Goal: Task Accomplishment & Management: Use online tool/utility

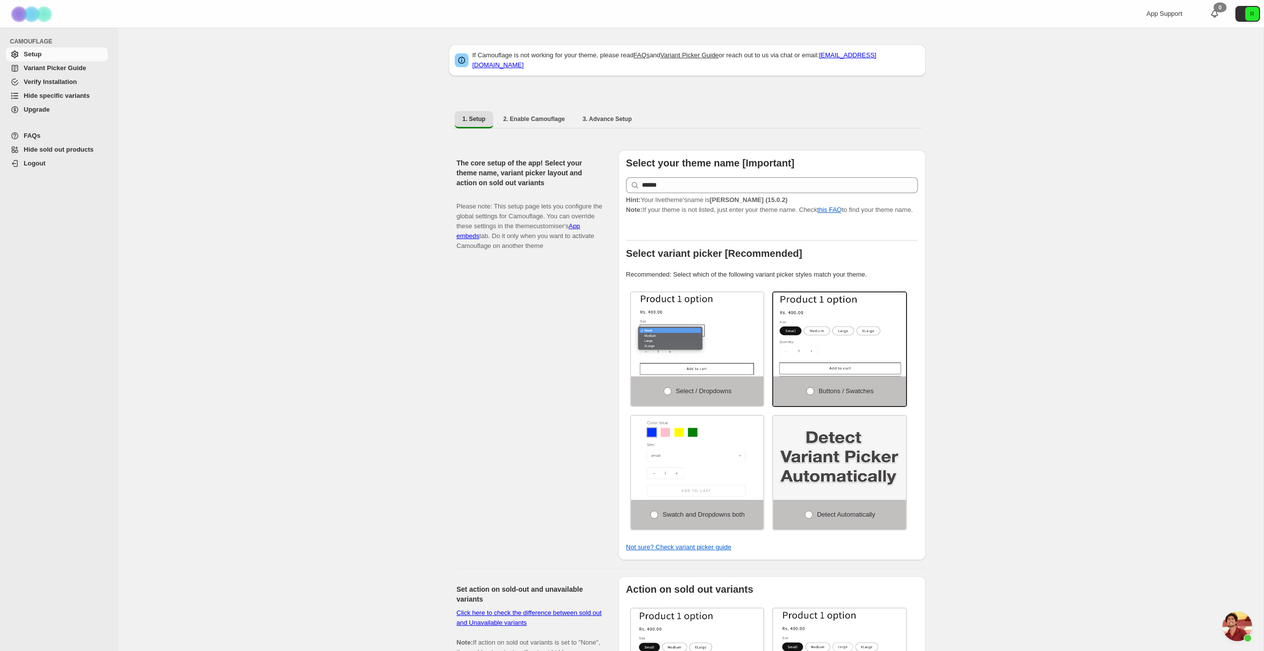
scroll to position [4892, 0]
click at [81, 97] on span "Hide specific variants" at bounding box center [57, 95] width 66 height 7
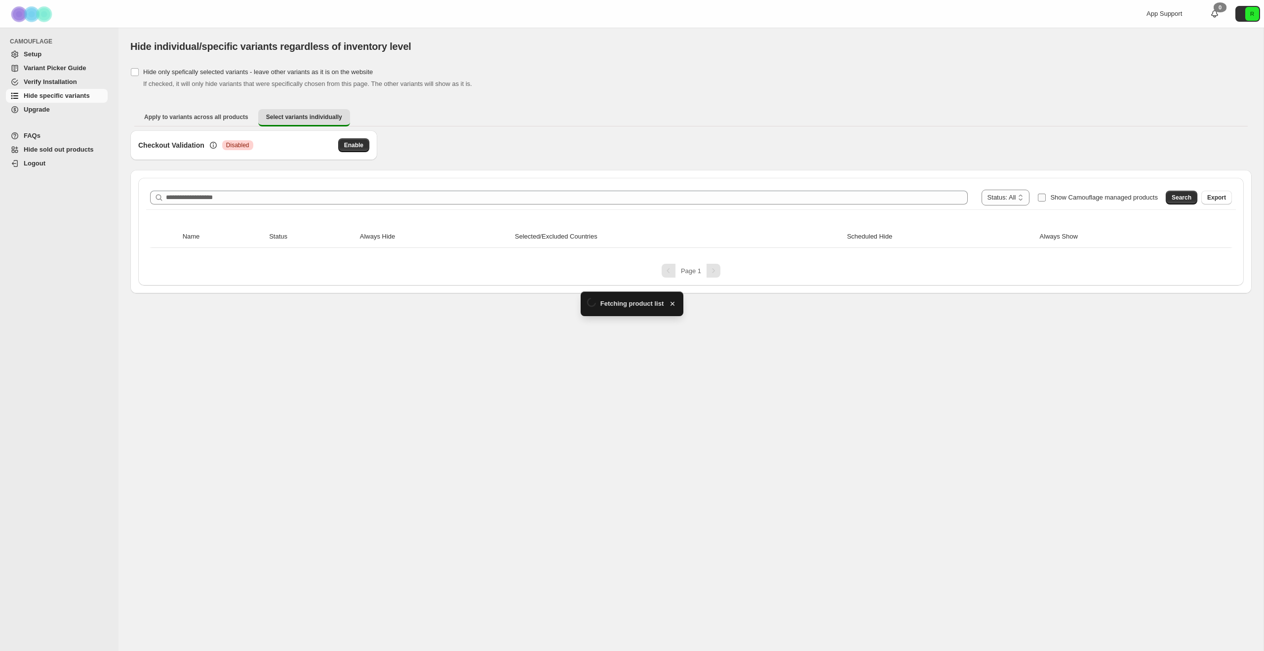
click at [1083, 196] on span "Show Camouflage managed products" at bounding box center [1104, 197] width 108 height 7
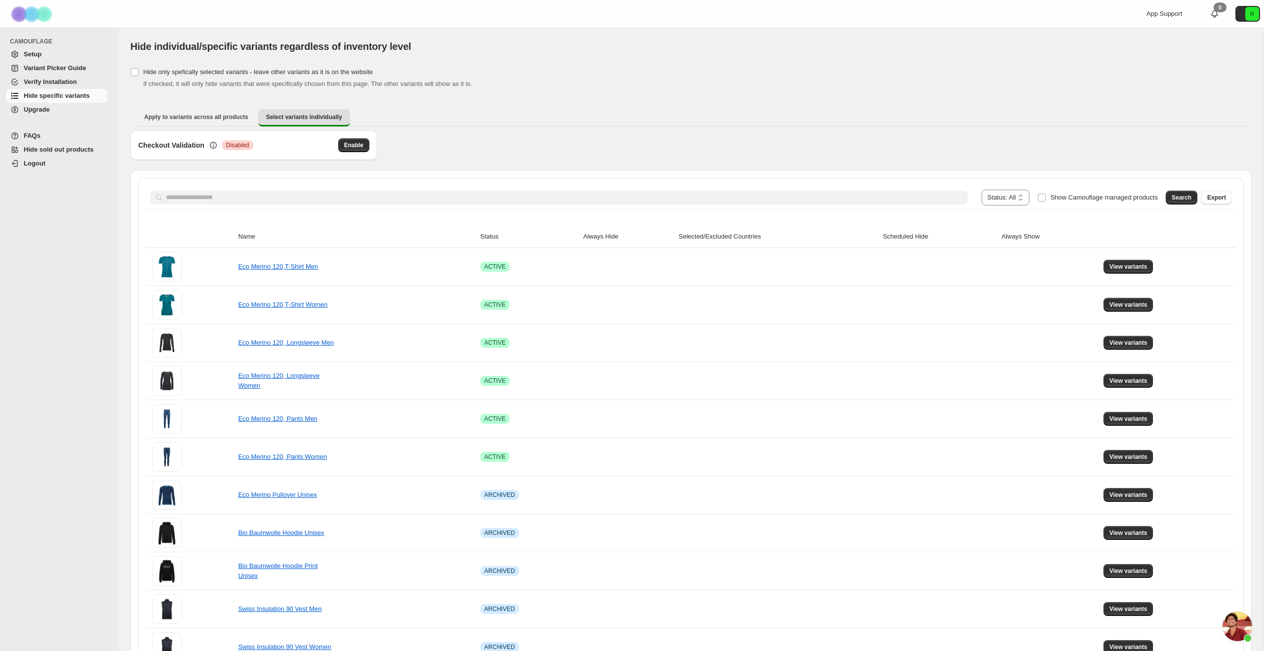
scroll to position [4892, 0]
click at [1185, 196] on span "Search" at bounding box center [1182, 198] width 20 height 8
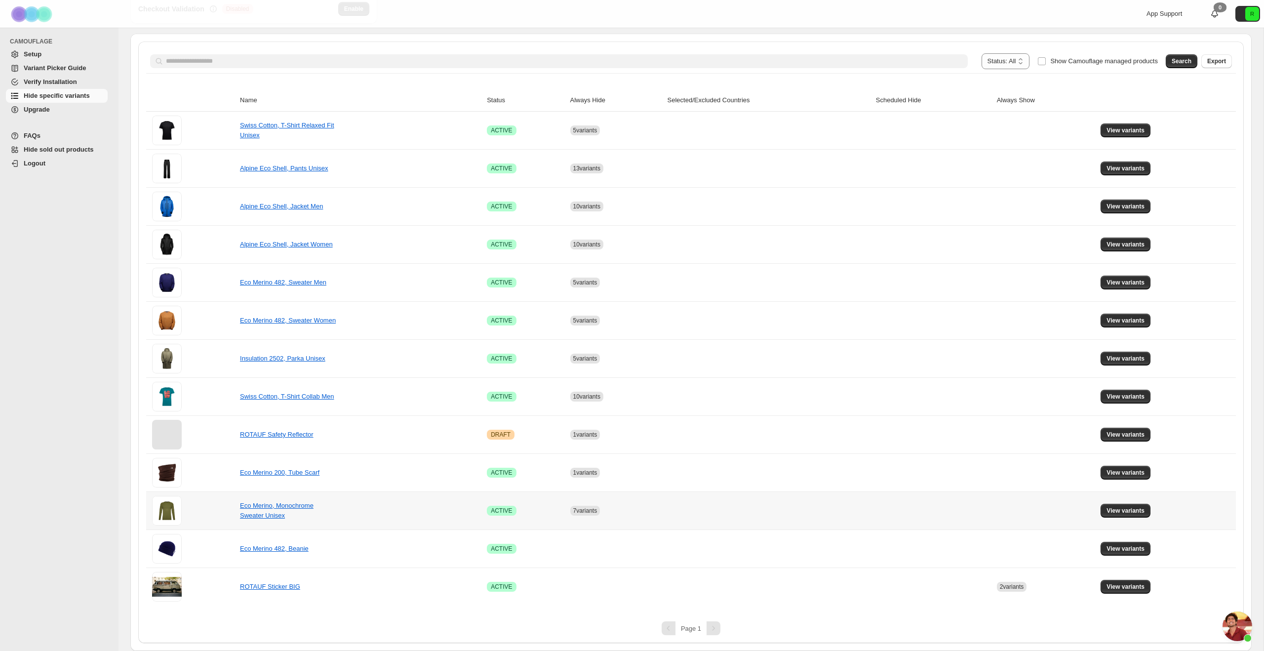
scroll to position [136, 0]
click at [1133, 472] on span "View variants" at bounding box center [1125, 473] width 38 height 8
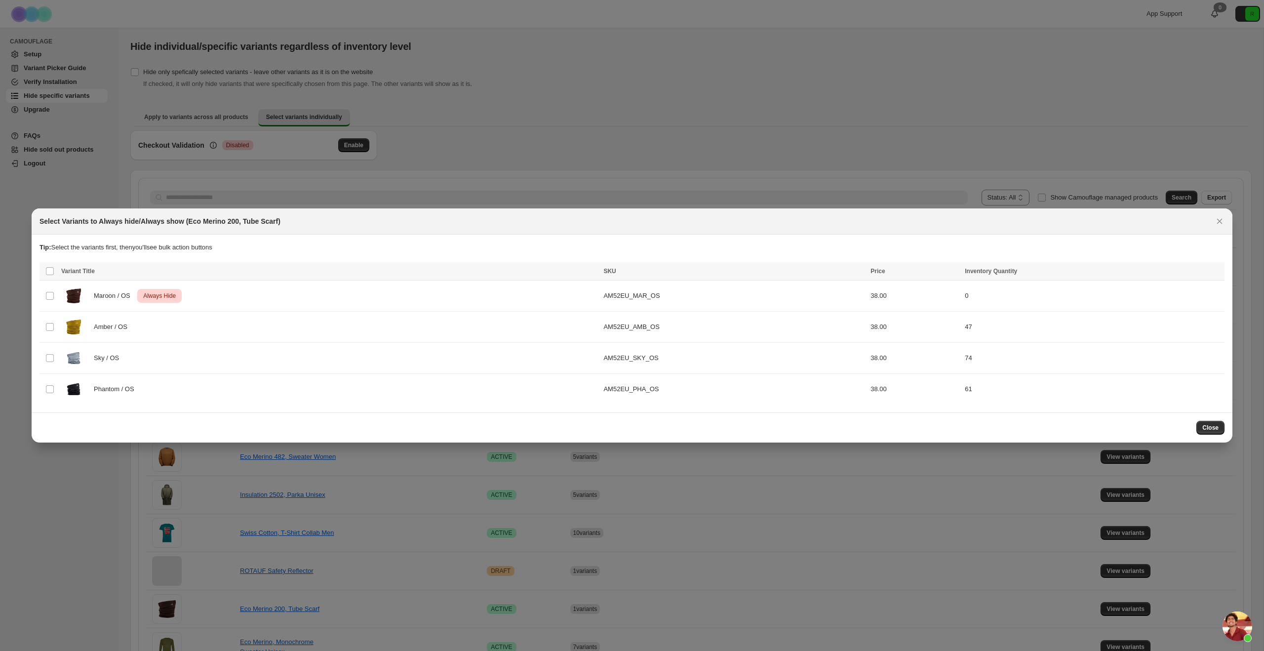
scroll to position [0, 0]
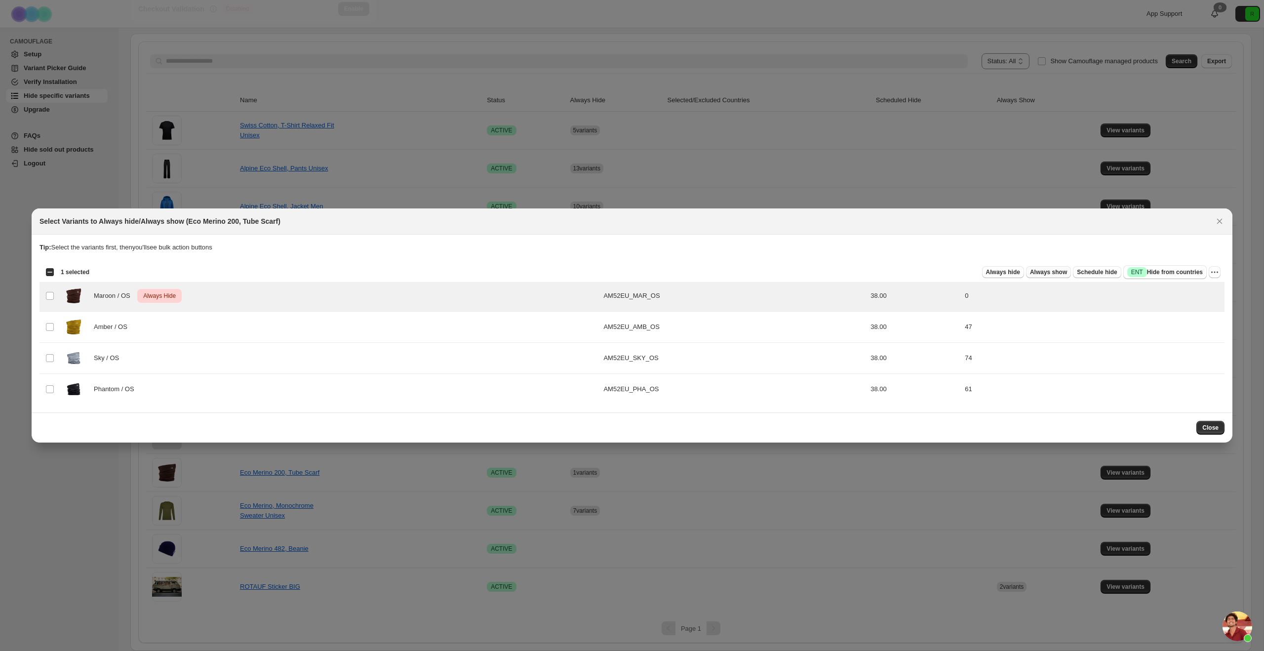
click at [1048, 275] on span "Always show" at bounding box center [1048, 272] width 37 height 8
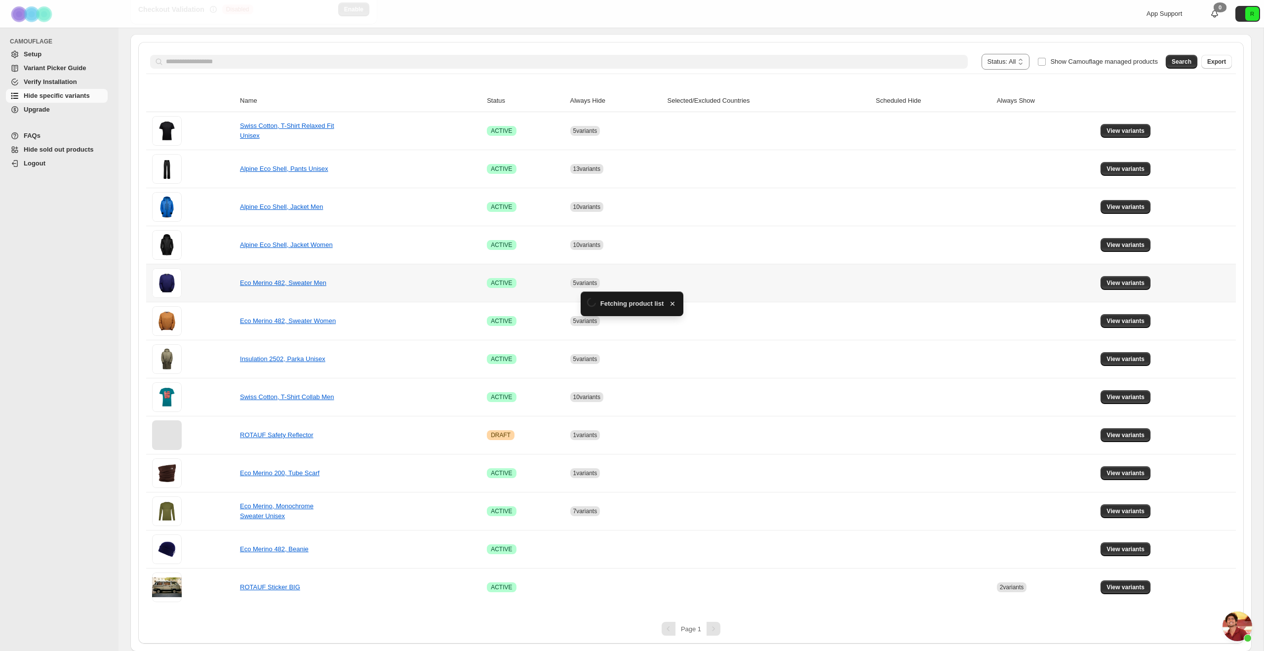
scroll to position [136, 0]
click at [1137, 470] on span "View variants" at bounding box center [1125, 473] width 38 height 8
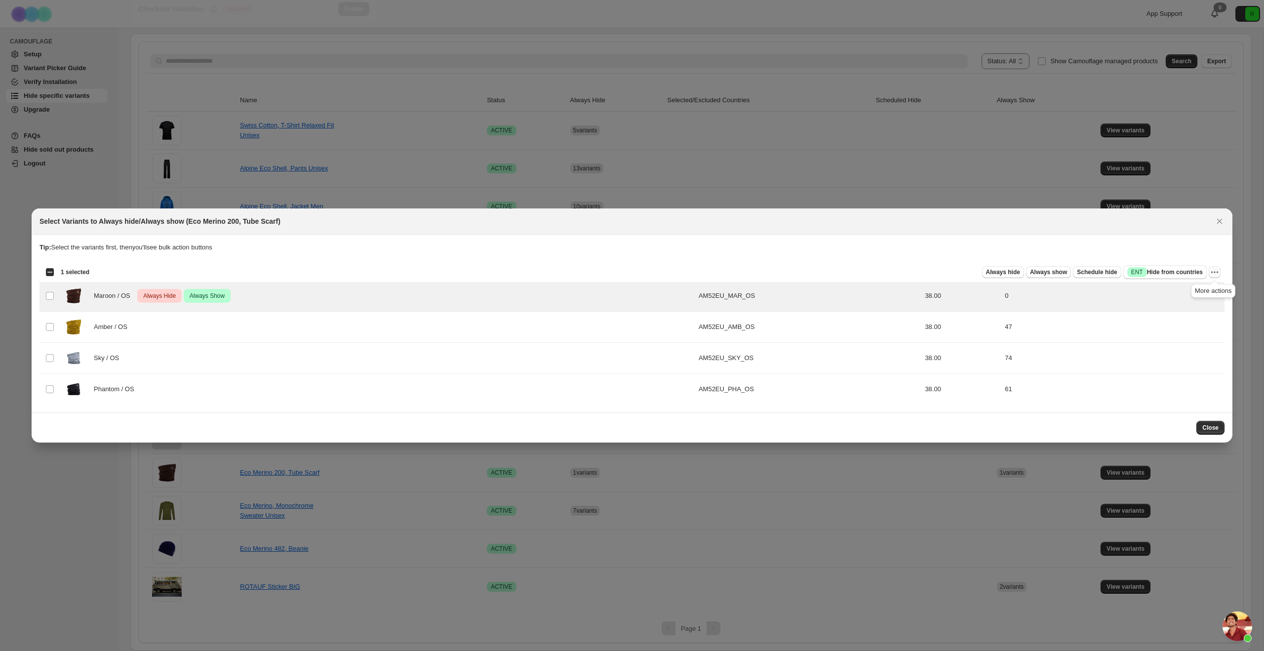
click at [1210, 272] on icon "More actions" at bounding box center [1215, 272] width 10 height 10
click at [1150, 308] on span "Undo always show" at bounding box center [1169, 308] width 53 height 7
click at [1218, 277] on button "More actions" at bounding box center [1215, 272] width 12 height 12
click at [1165, 292] on span "Undo always hide" at bounding box center [1168, 291] width 51 height 7
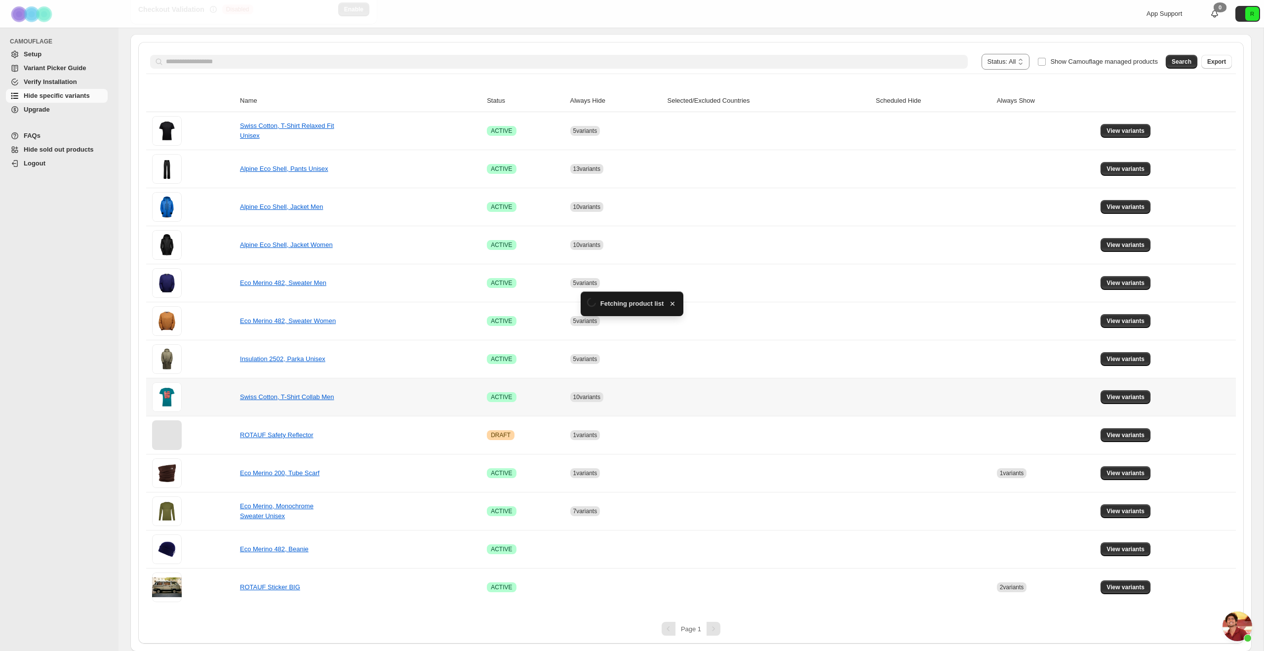
scroll to position [136, 0]
click at [1122, 477] on button "View variants" at bounding box center [1126, 473] width 50 height 14
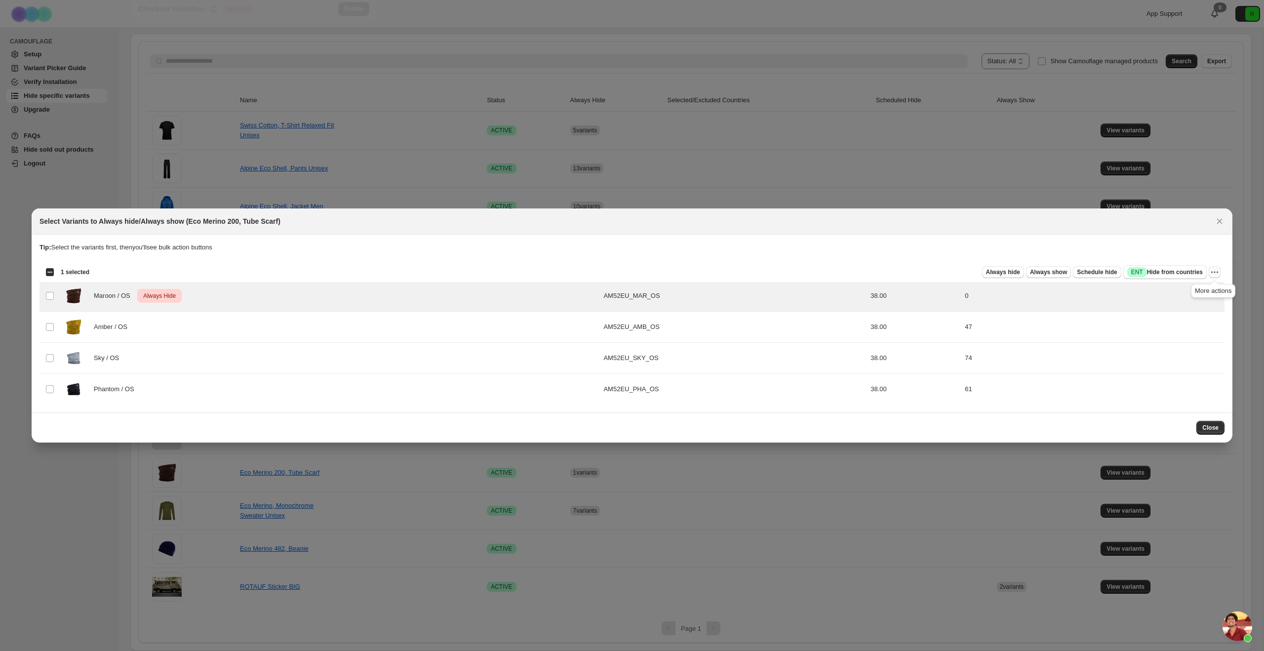
click at [1216, 271] on icon "More actions" at bounding box center [1215, 272] width 10 height 10
click at [1180, 295] on span "Undo always hide" at bounding box center [1179, 292] width 72 height 10
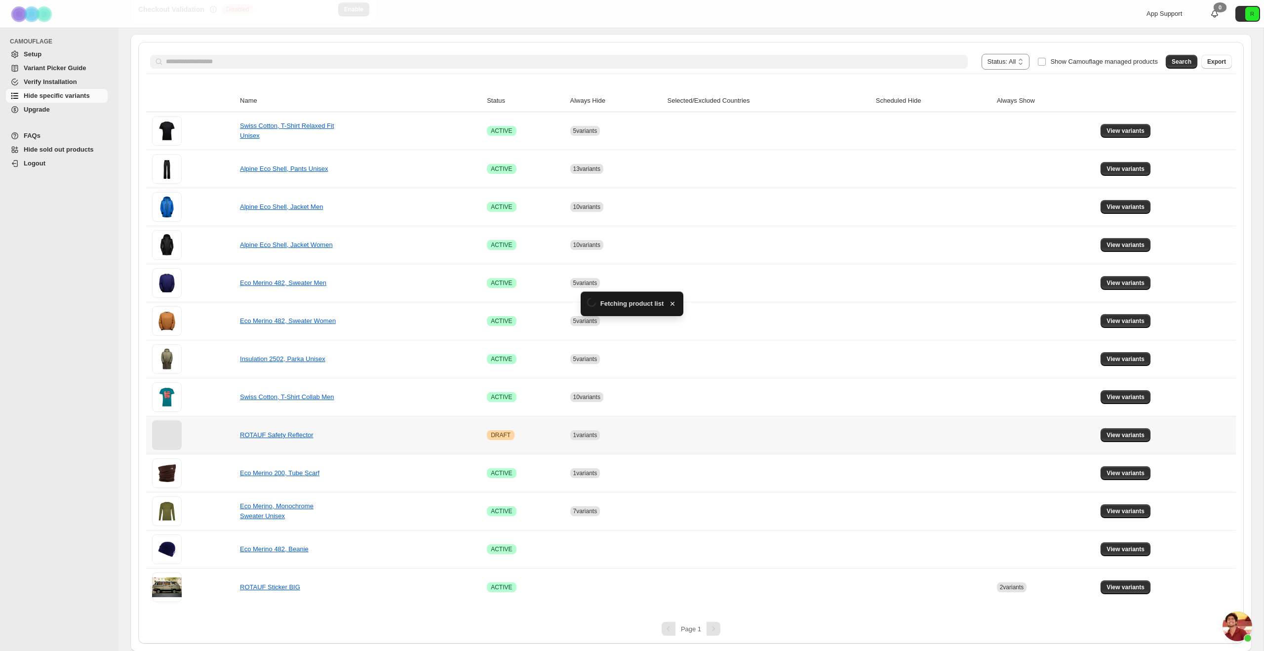
scroll to position [136, 0]
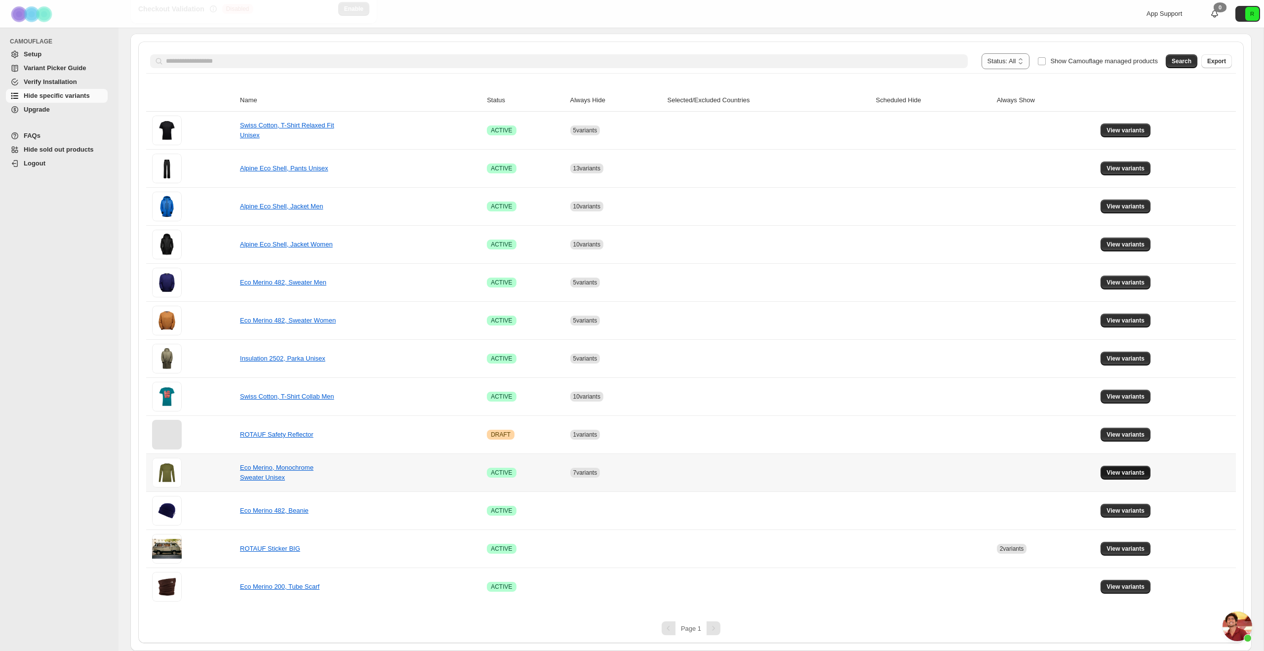
click at [1126, 467] on button "View variants" at bounding box center [1126, 473] width 50 height 14
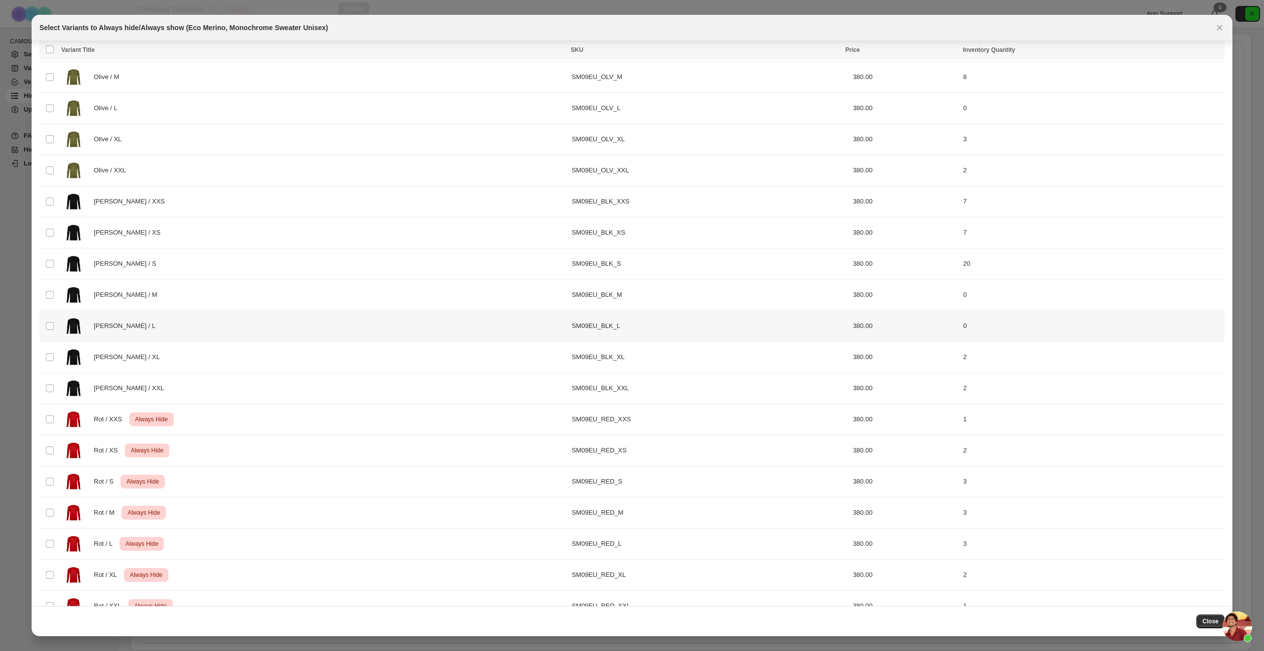
scroll to position [142, 0]
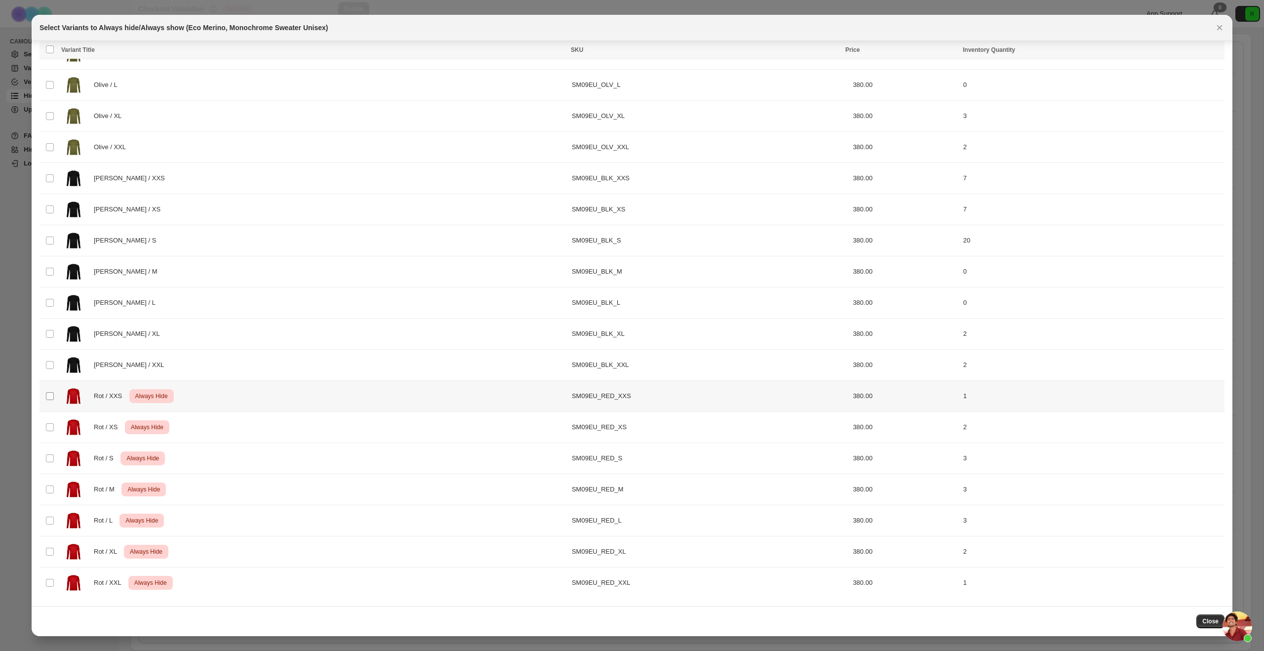
click at [50, 392] on span ":r26:" at bounding box center [49, 396] width 9 height 9
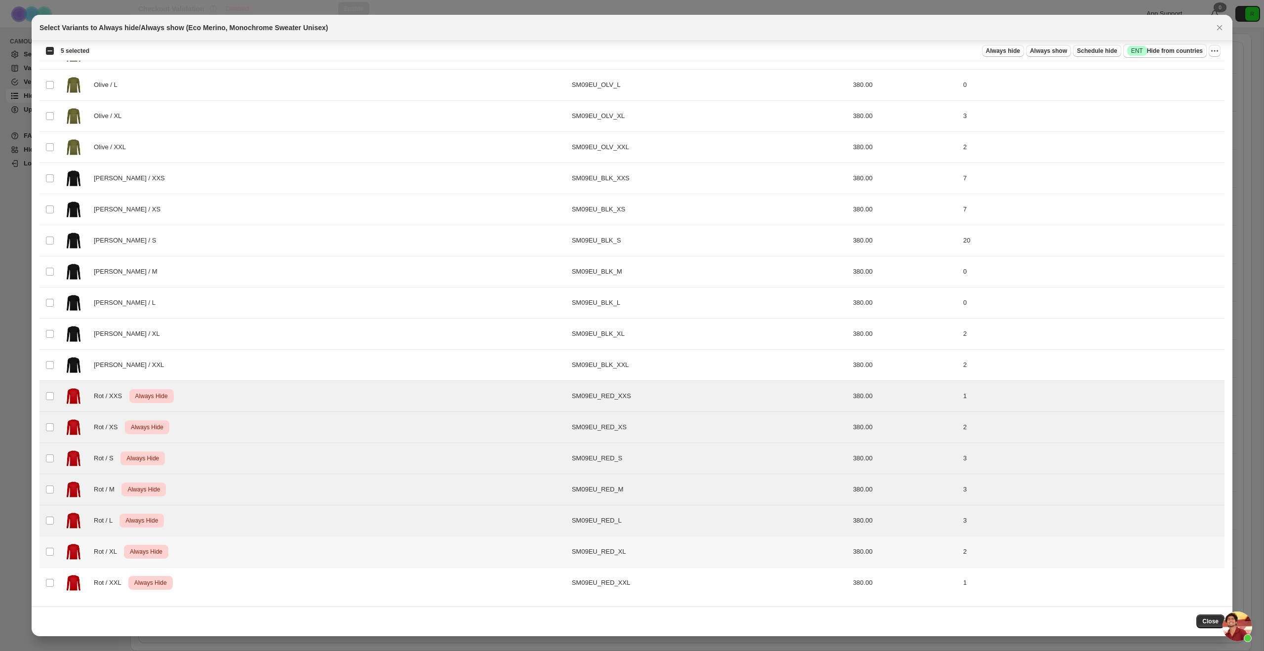
click at [50, 561] on td "Select product variant" at bounding box center [48, 551] width 19 height 31
click at [46, 587] on td "Select product variant" at bounding box center [48, 582] width 19 height 31
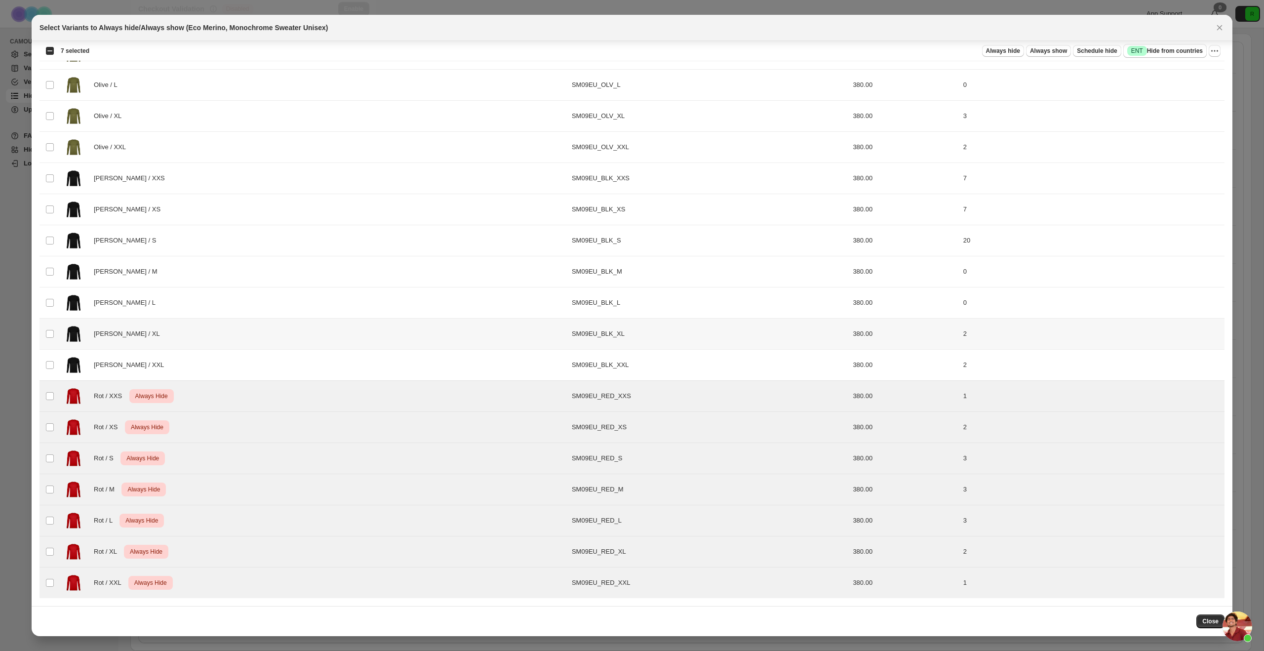
scroll to position [0, 0]
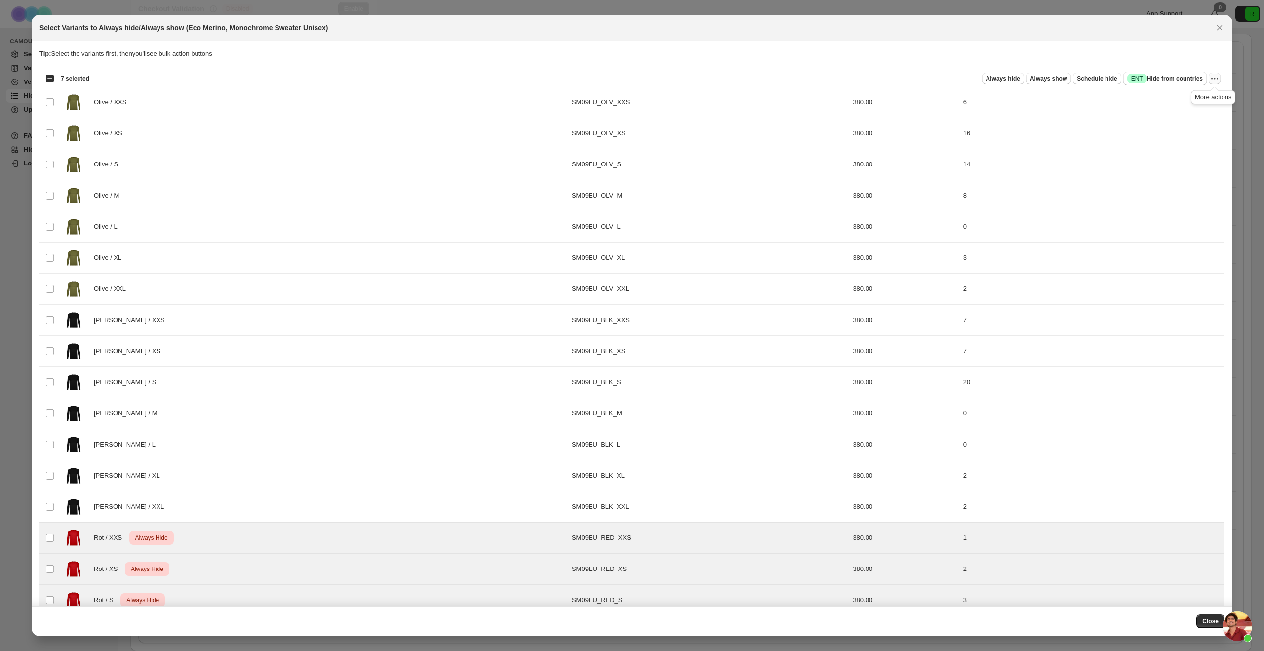
click at [1214, 81] on icon "More actions" at bounding box center [1215, 79] width 10 height 10
click at [1185, 95] on span "Undo always hide" at bounding box center [1168, 97] width 51 height 7
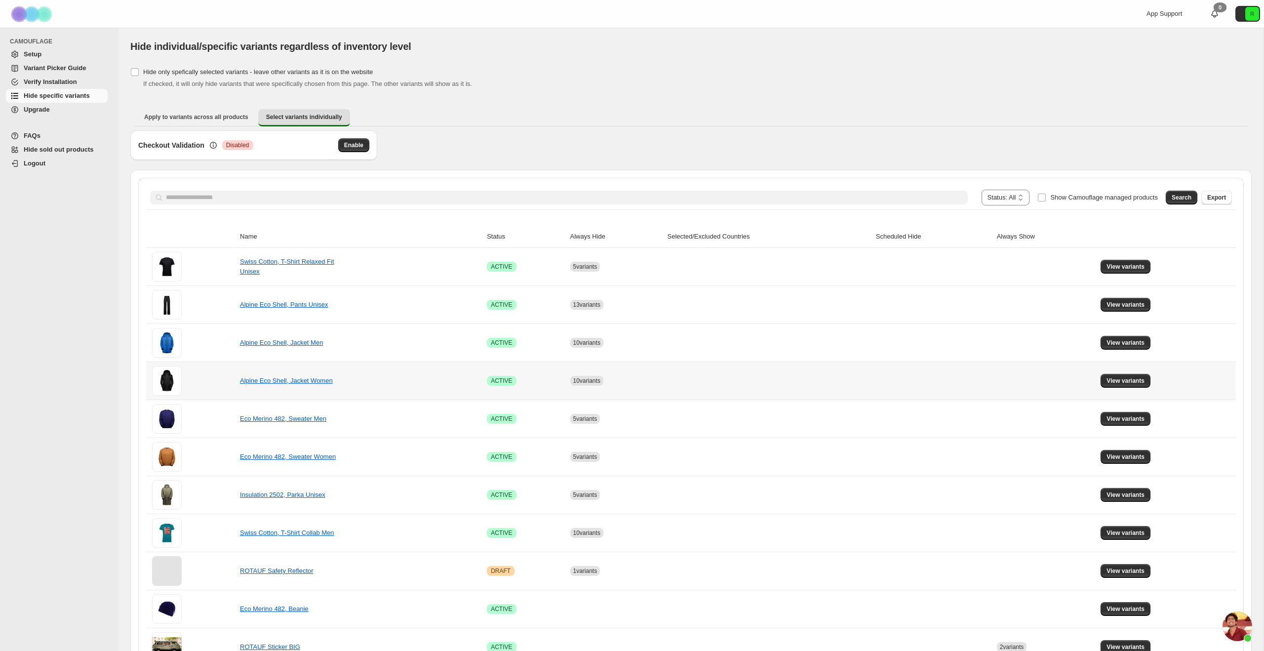
scroll to position [37, 0]
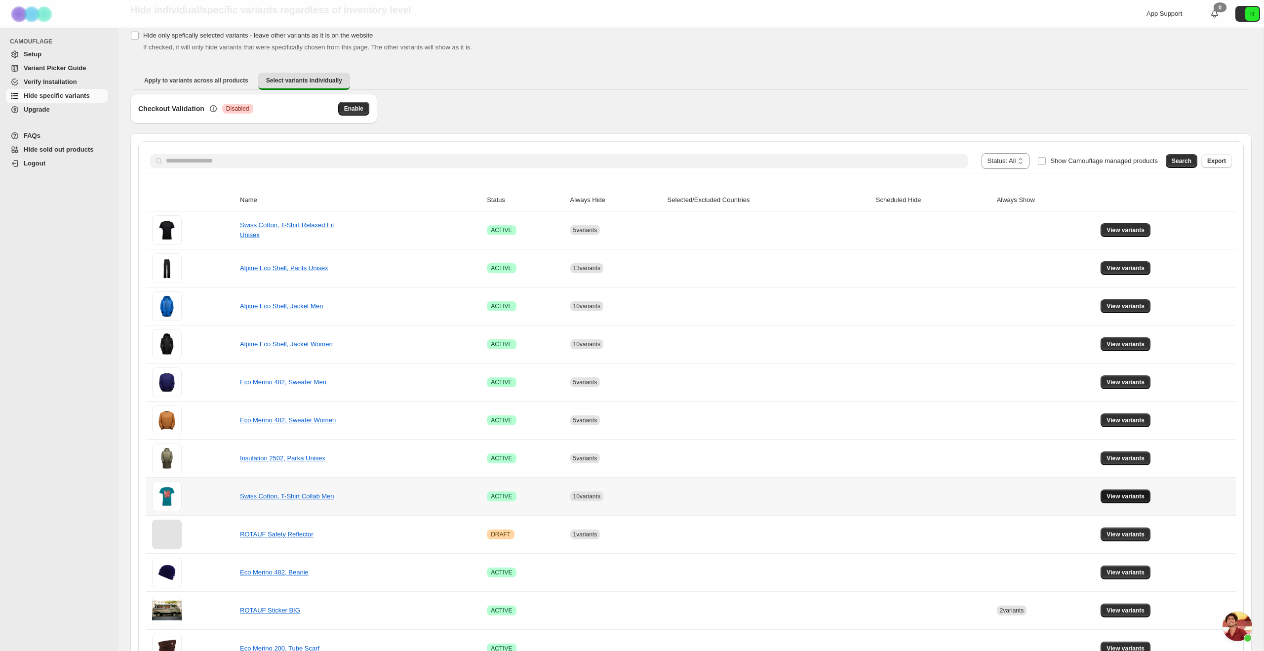
click at [1133, 494] on span "View variants" at bounding box center [1125, 496] width 38 height 8
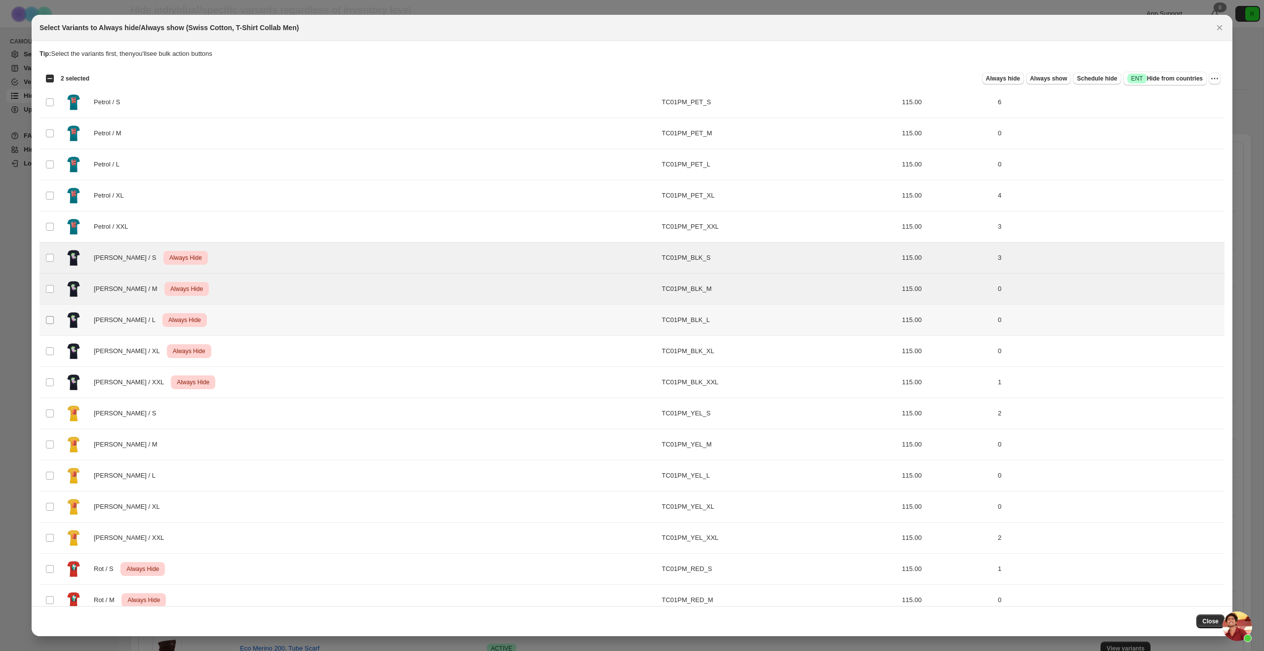
click at [50, 324] on span ":r3h:" at bounding box center [49, 319] width 9 height 9
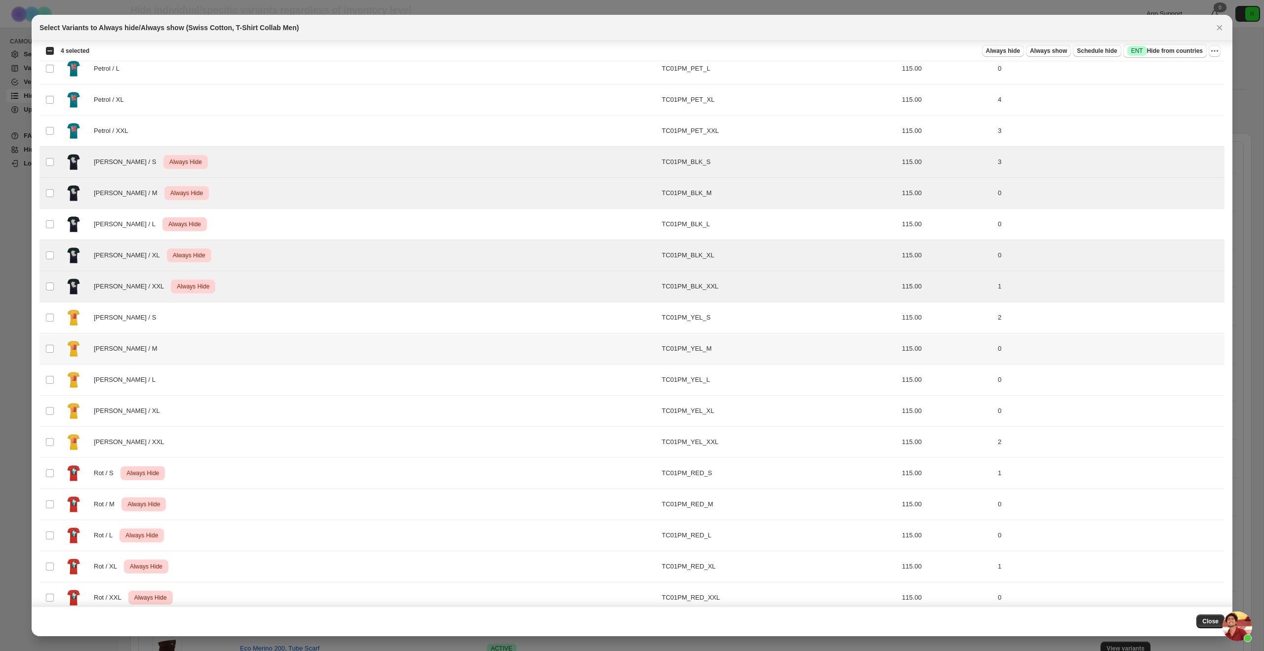
scroll to position [111, 0]
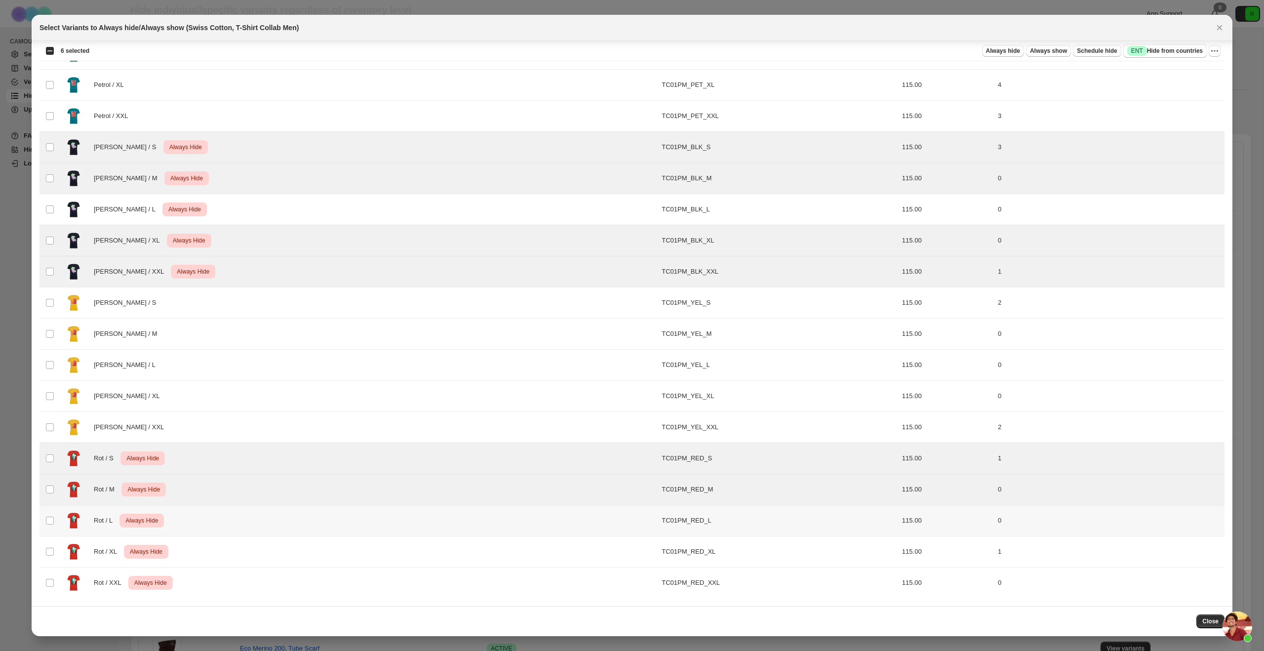
click at [49, 525] on td "Select product variant" at bounding box center [48, 520] width 19 height 31
click at [50, 557] on td "Select product variant" at bounding box center [48, 551] width 19 height 31
click at [52, 494] on td "Select product variant" at bounding box center [48, 489] width 19 height 31
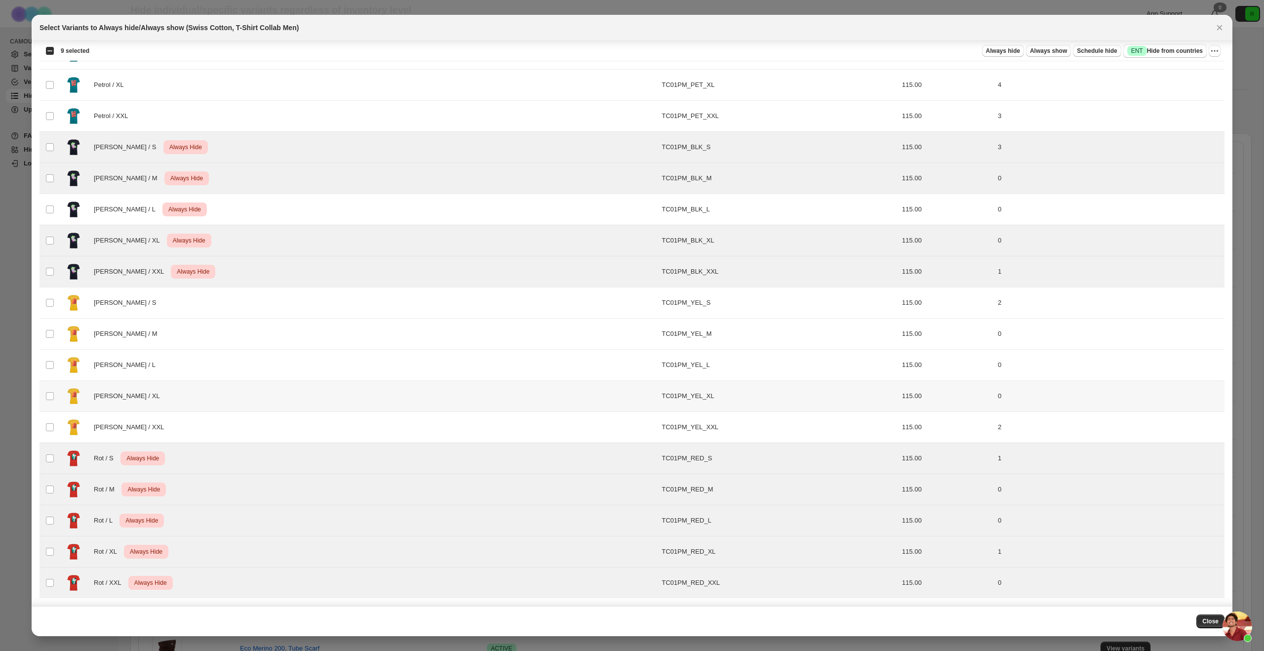
scroll to position [0, 0]
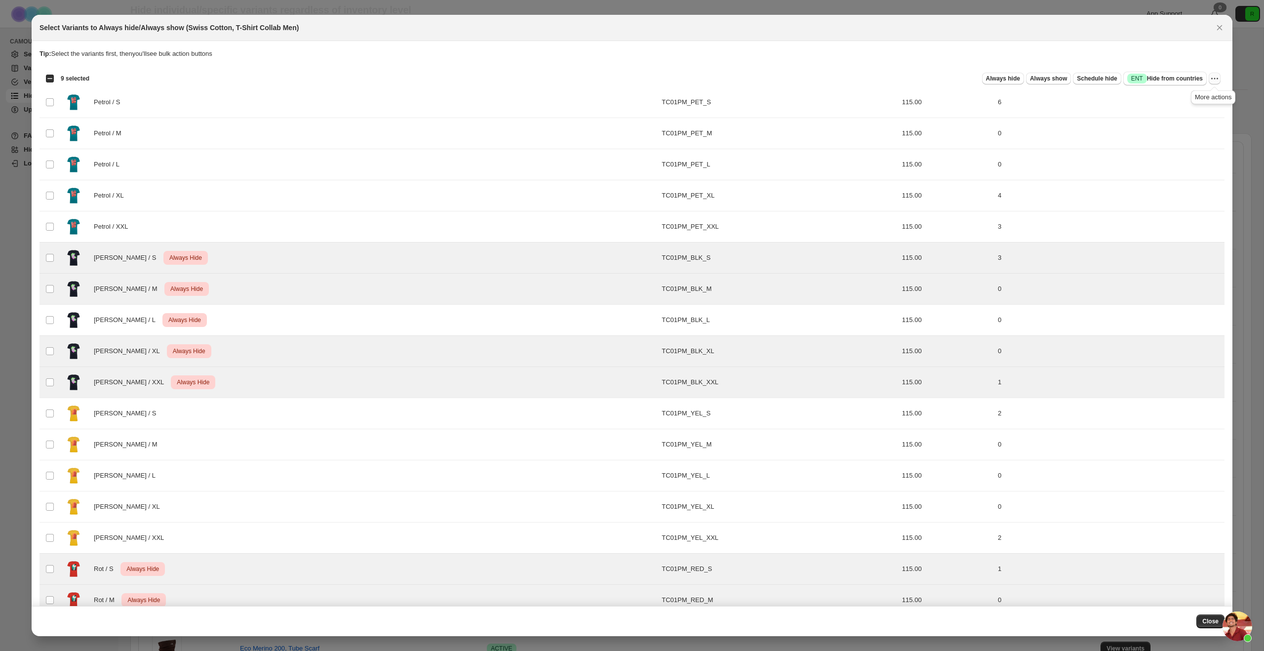
click at [1216, 78] on icon "More actions" at bounding box center [1215, 79] width 10 height 10
click at [1151, 98] on span "Undo always hide" at bounding box center [1168, 97] width 51 height 7
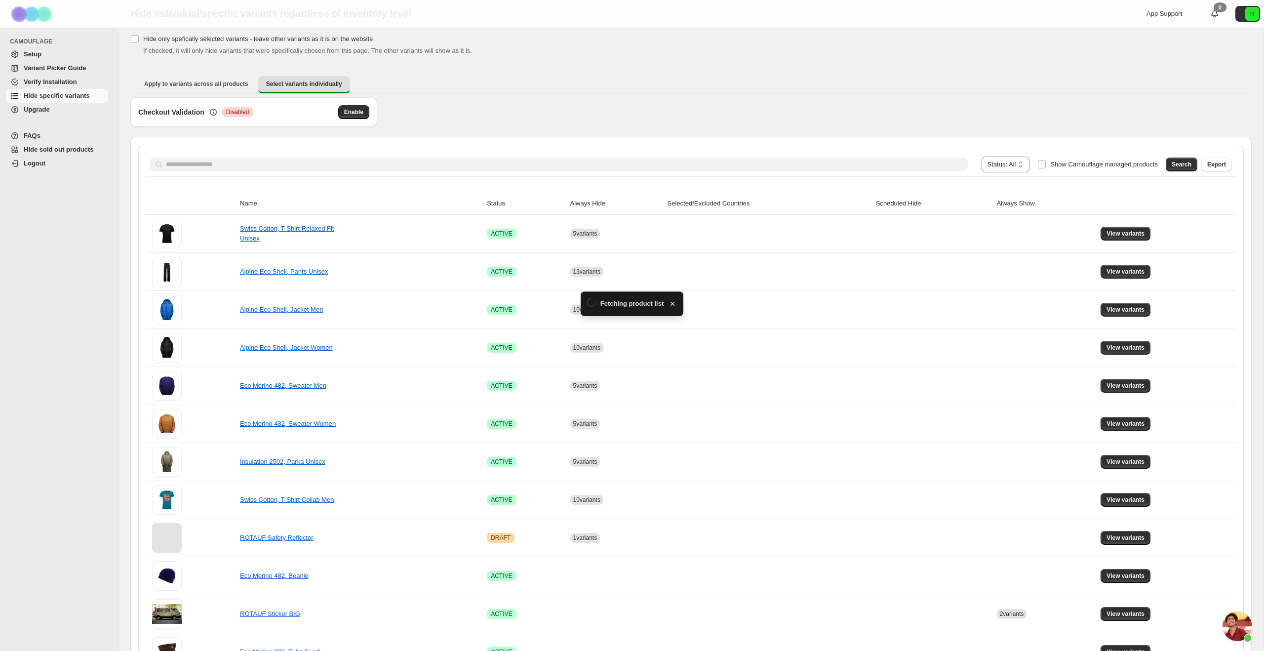
scroll to position [37, 0]
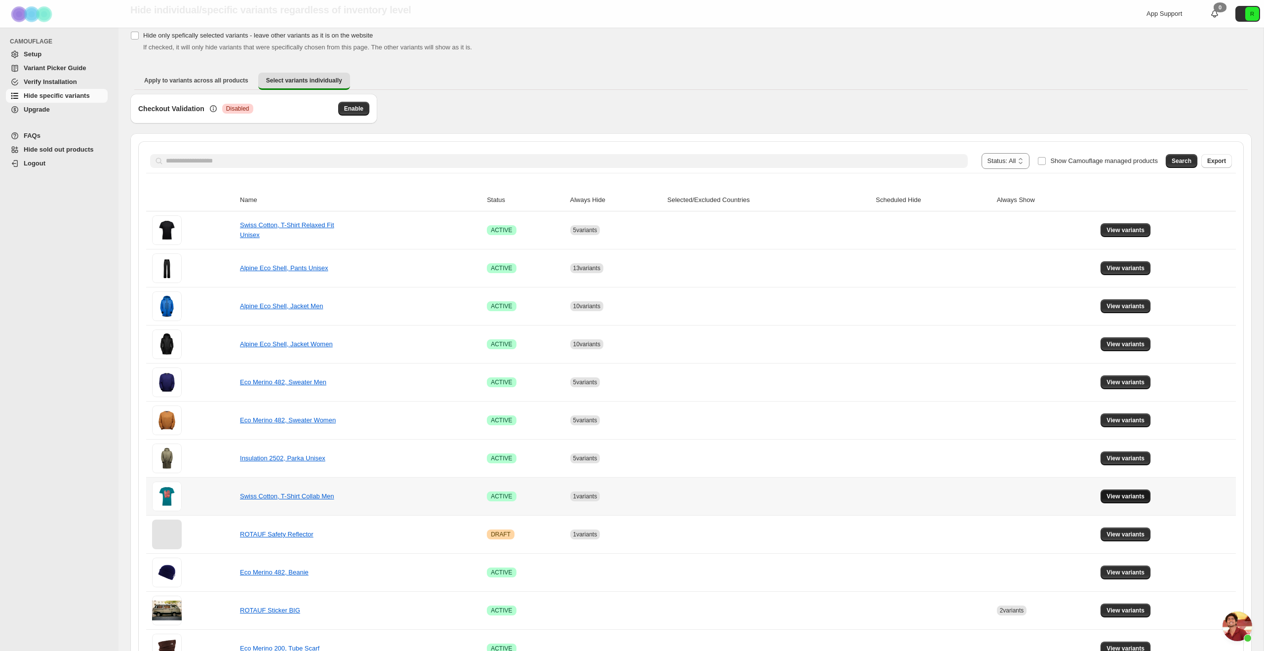
click at [1138, 495] on span "View variants" at bounding box center [1125, 496] width 38 height 8
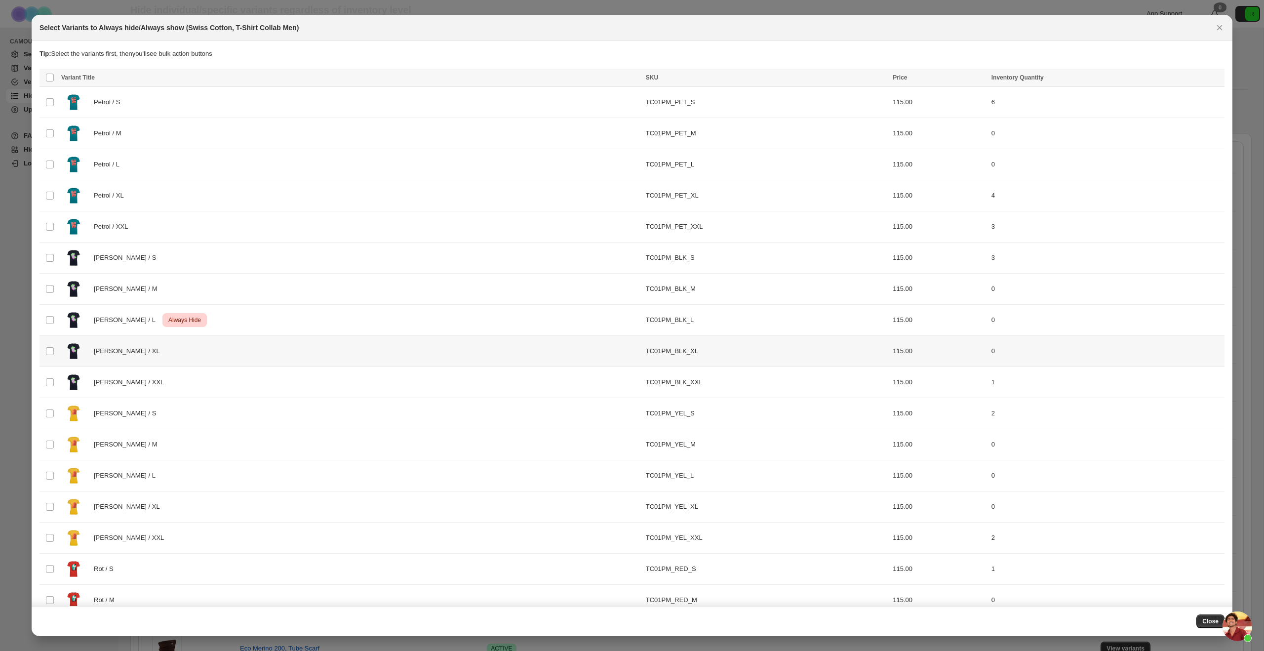
scroll to position [0, 0]
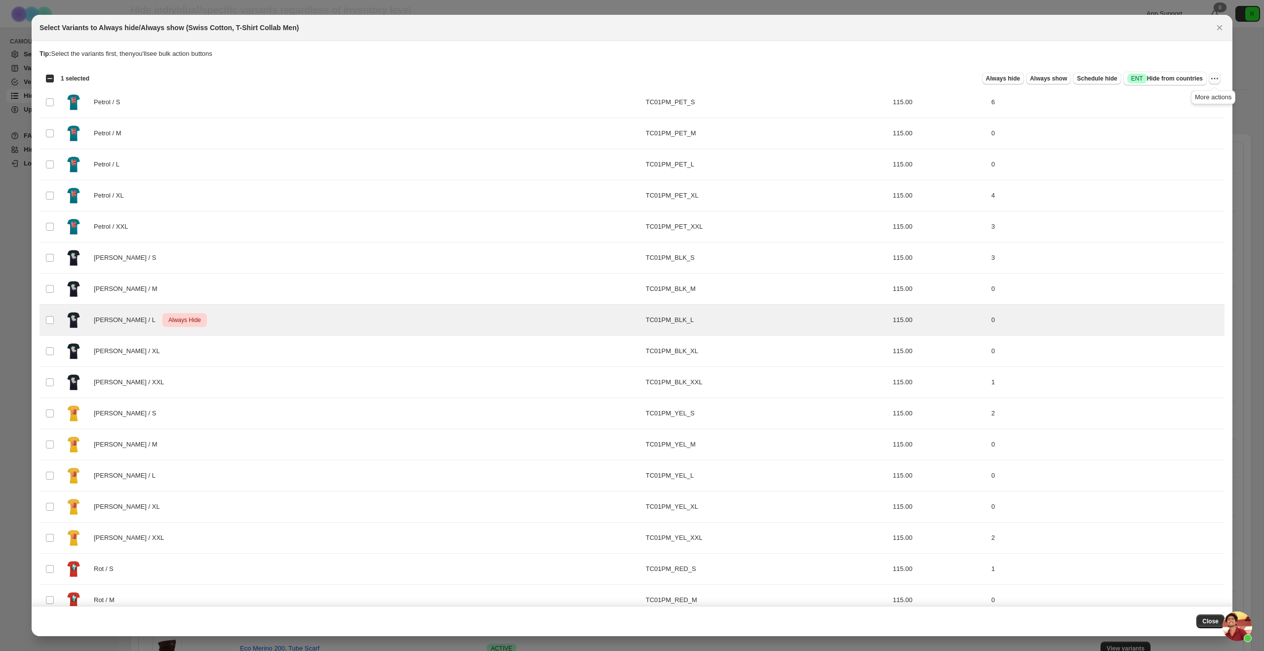
click at [1215, 76] on icon "More actions" at bounding box center [1215, 79] width 10 height 10
click at [1169, 113] on span "Undo always show" at bounding box center [1169, 114] width 53 height 7
click at [1217, 79] on icon "More actions" at bounding box center [1217, 78] width 1 height 1
click at [1187, 96] on span "Undo always hide" at bounding box center [1168, 97] width 51 height 7
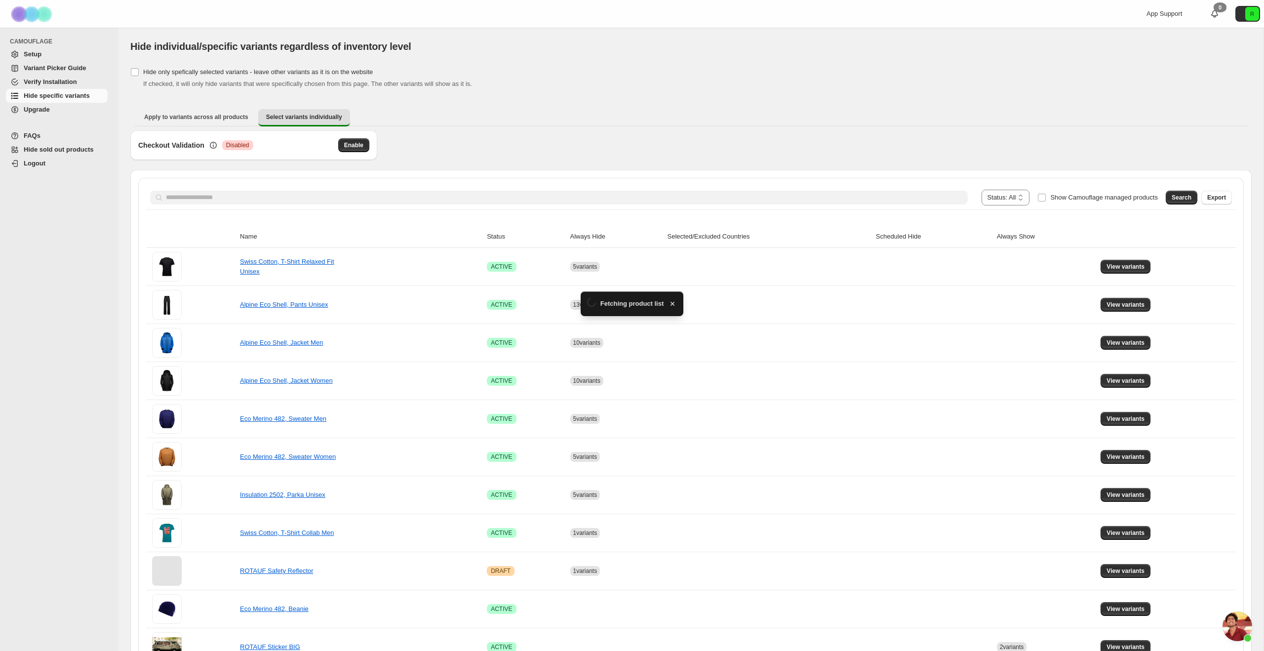
scroll to position [37, 0]
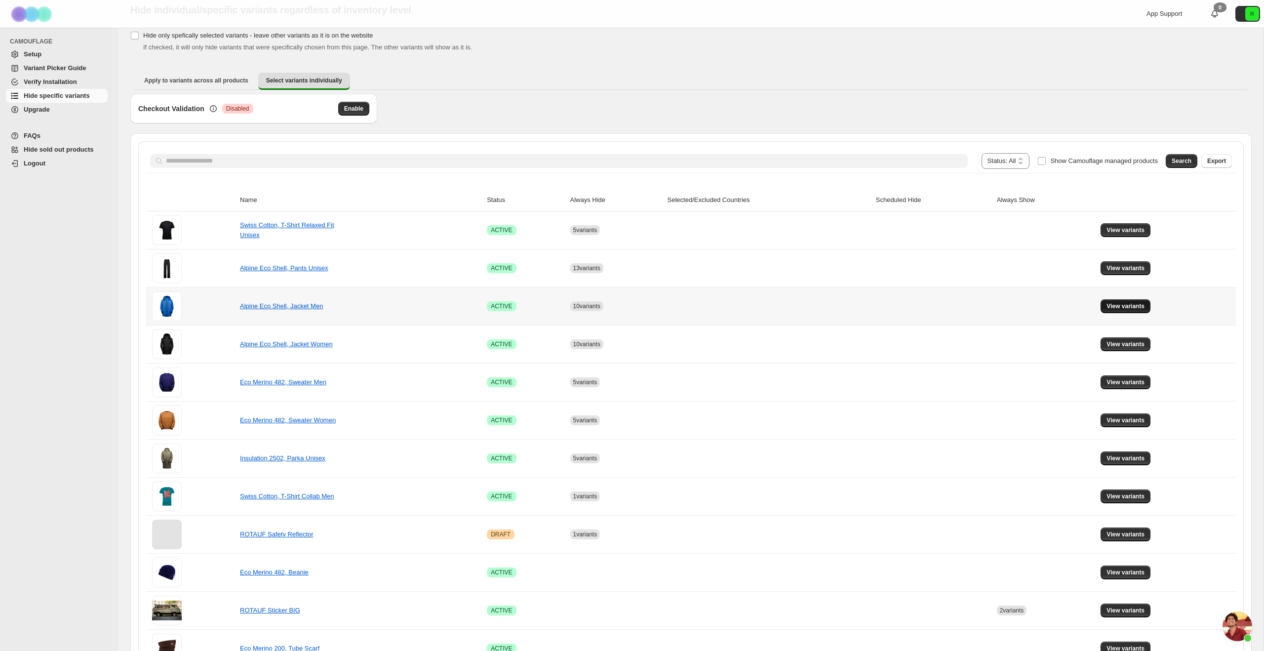
click at [1130, 307] on span "View variants" at bounding box center [1125, 306] width 38 height 8
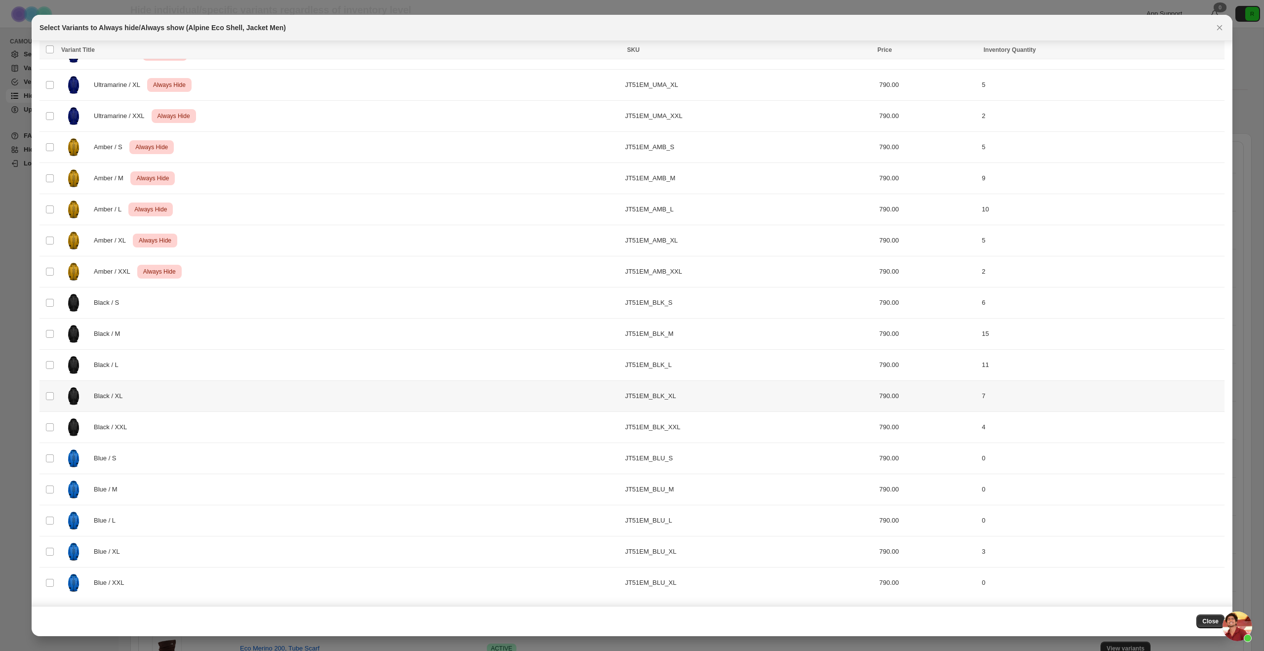
scroll to position [0, 0]
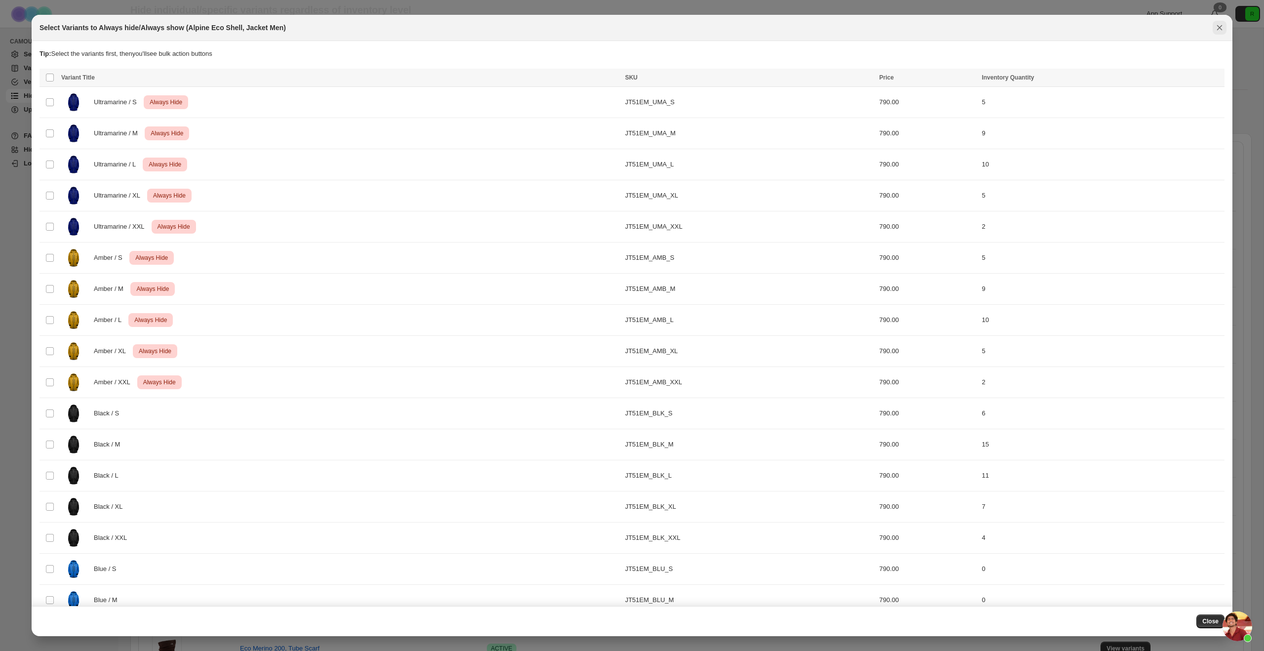
click at [1220, 29] on icon "Close" at bounding box center [1219, 27] width 5 height 5
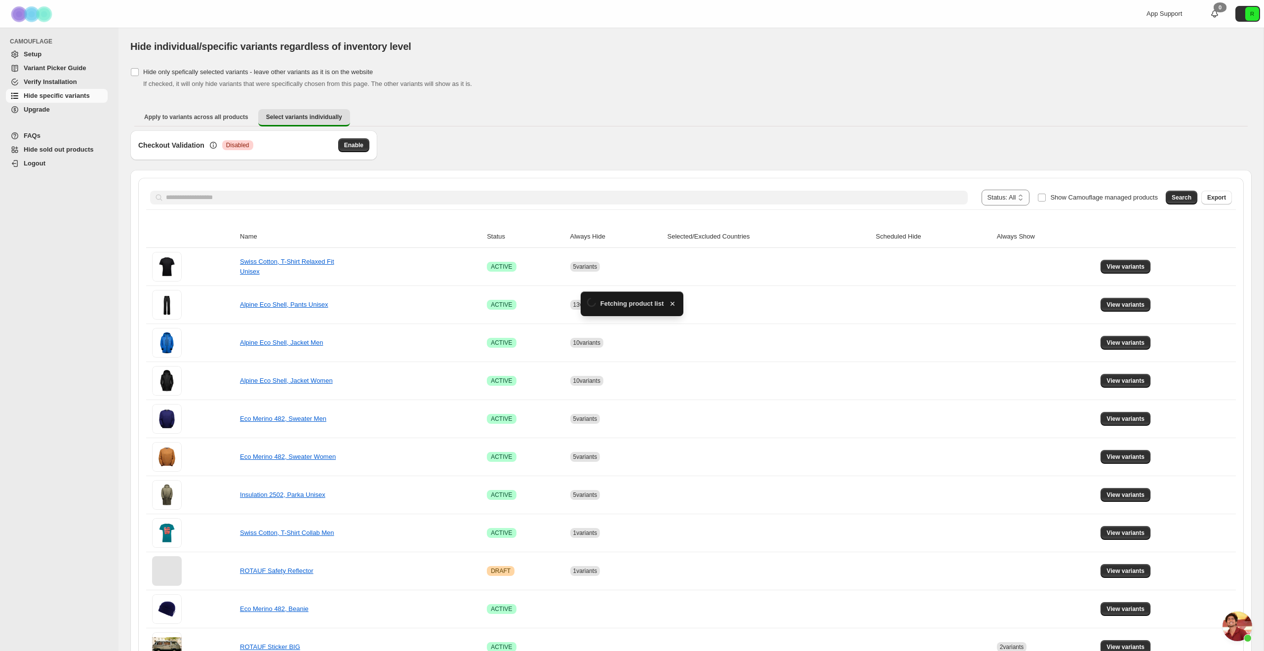
scroll to position [37, 0]
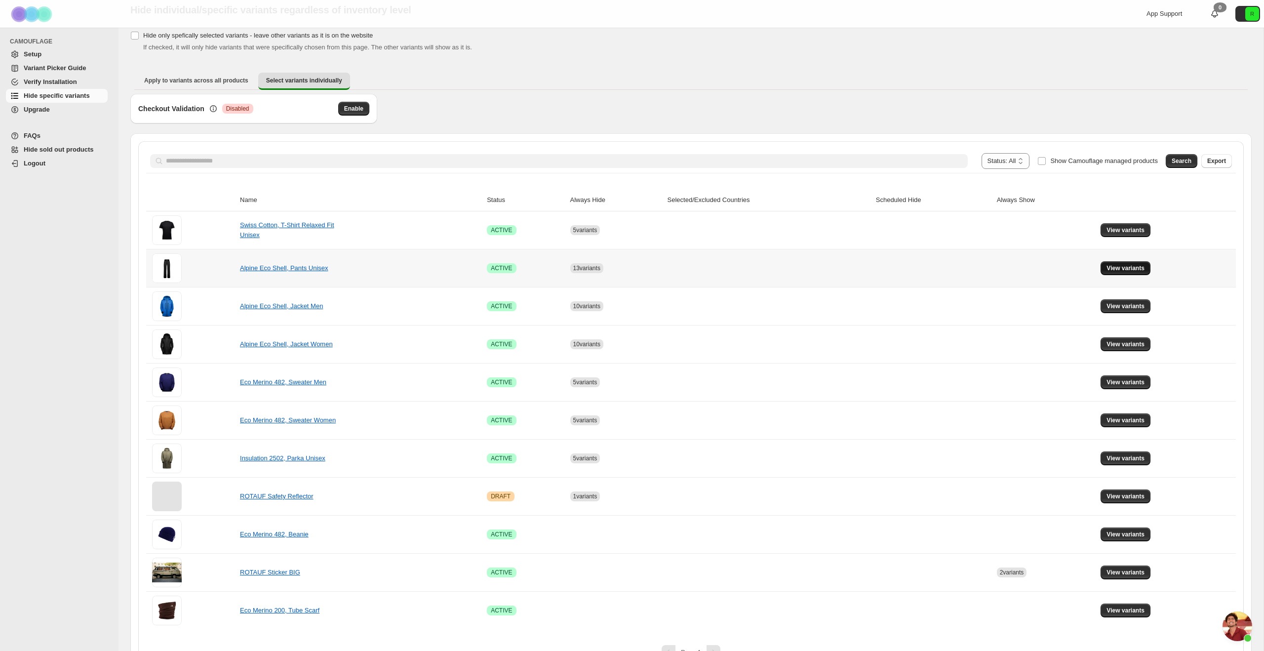
click at [1149, 268] on button "View variants" at bounding box center [1126, 268] width 50 height 14
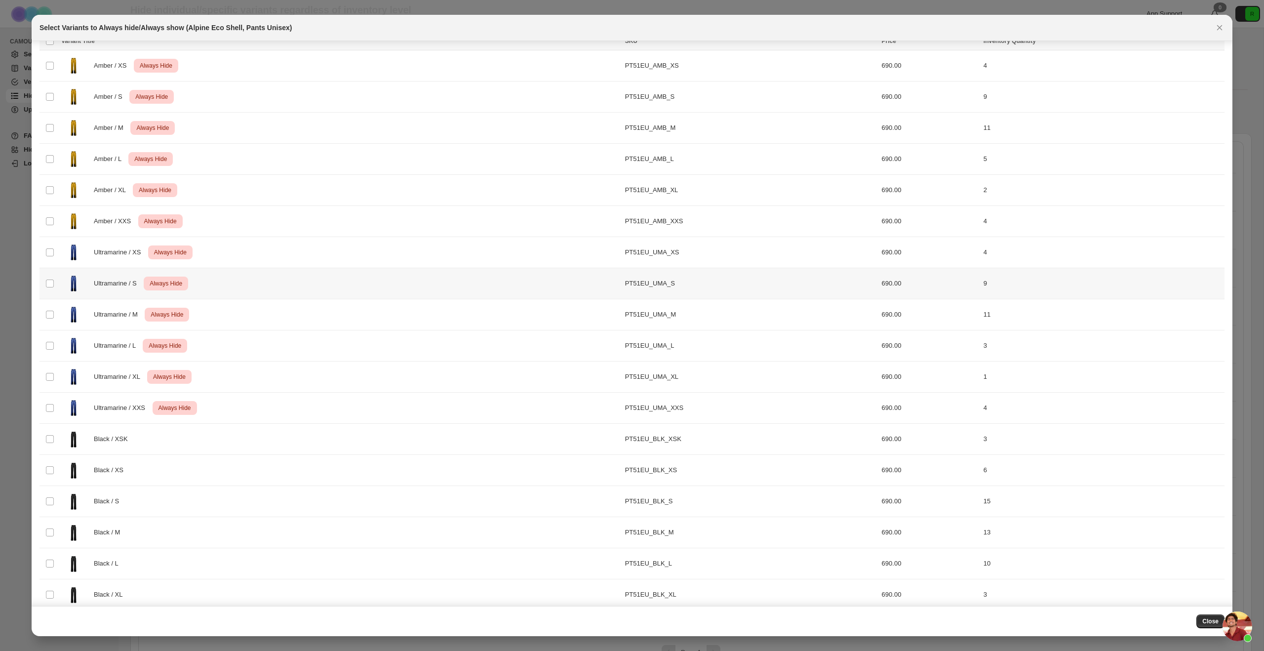
scroll to position [0, 0]
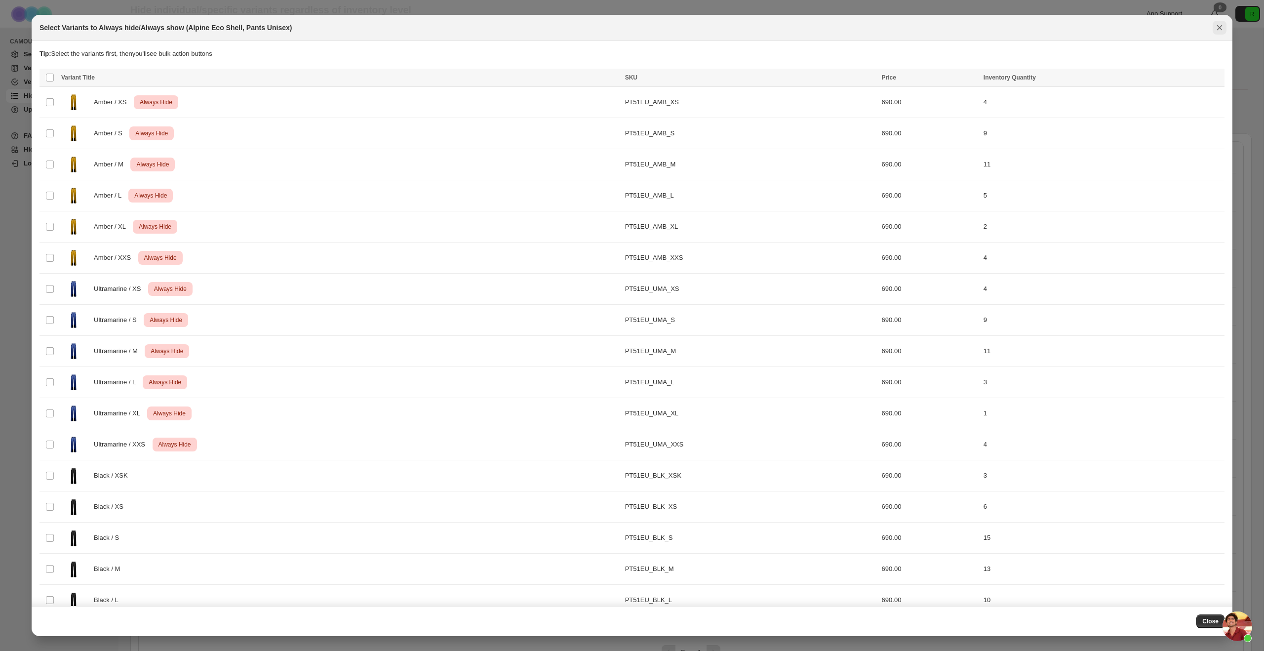
click at [1217, 27] on icon "Close" at bounding box center [1220, 28] width 10 height 10
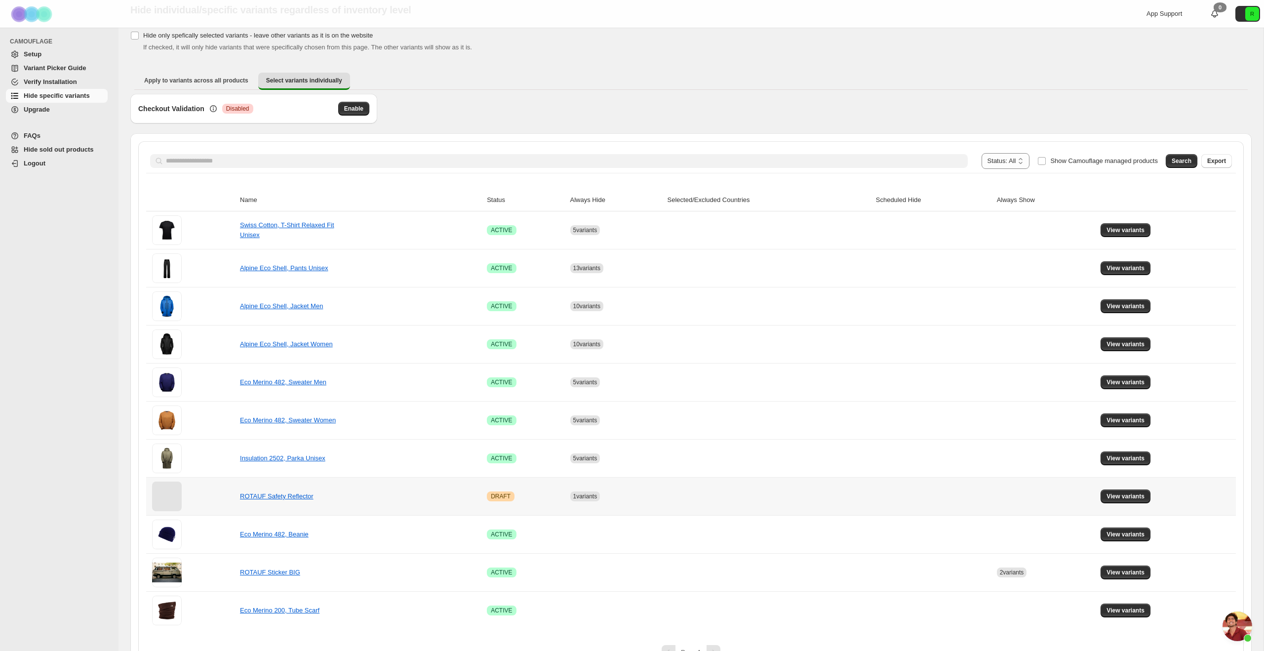
scroll to position [60, 0]
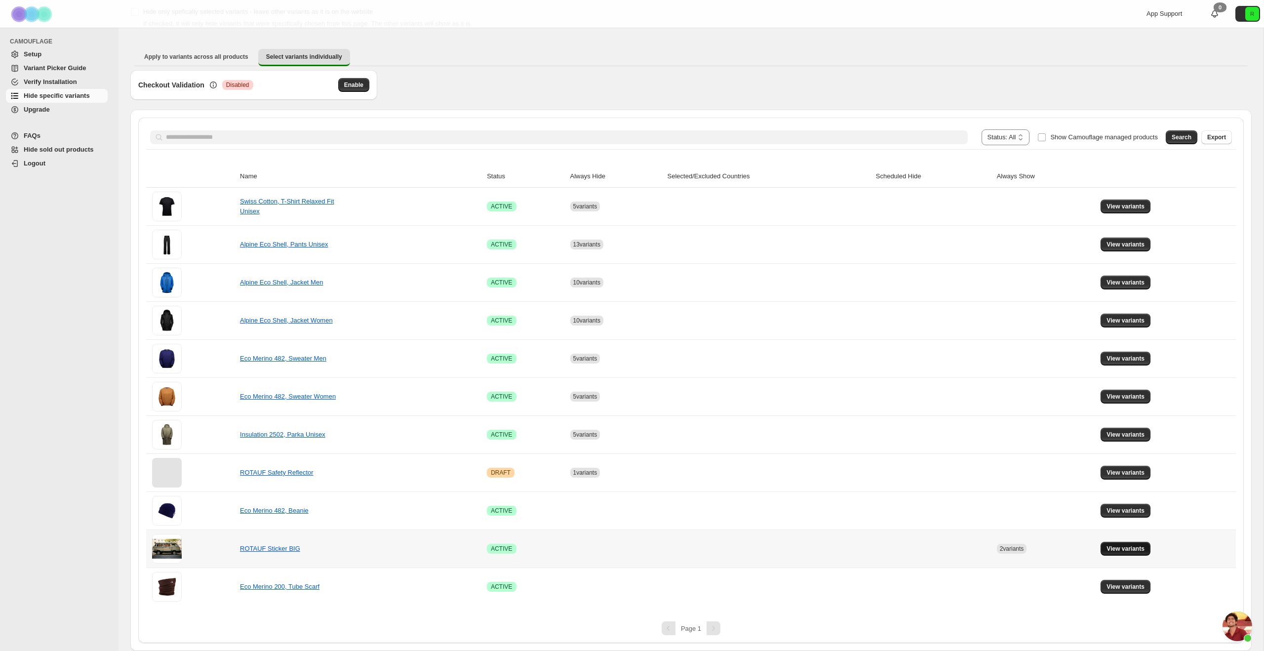
click at [1134, 547] on span "View variants" at bounding box center [1125, 549] width 38 height 8
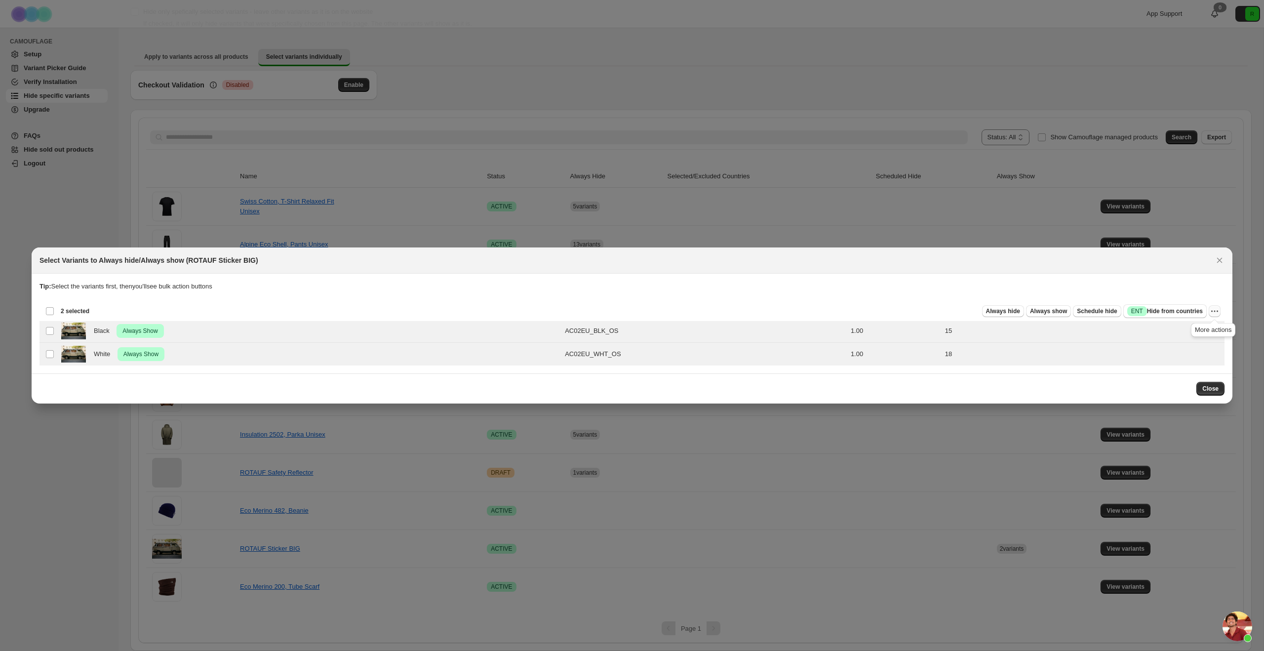
click at [1218, 310] on icon "More actions" at bounding box center [1215, 311] width 10 height 10
click at [1174, 345] on span "Undo always show" at bounding box center [1169, 347] width 53 height 7
click at [1216, 387] on span "Close" at bounding box center [1210, 389] width 16 height 8
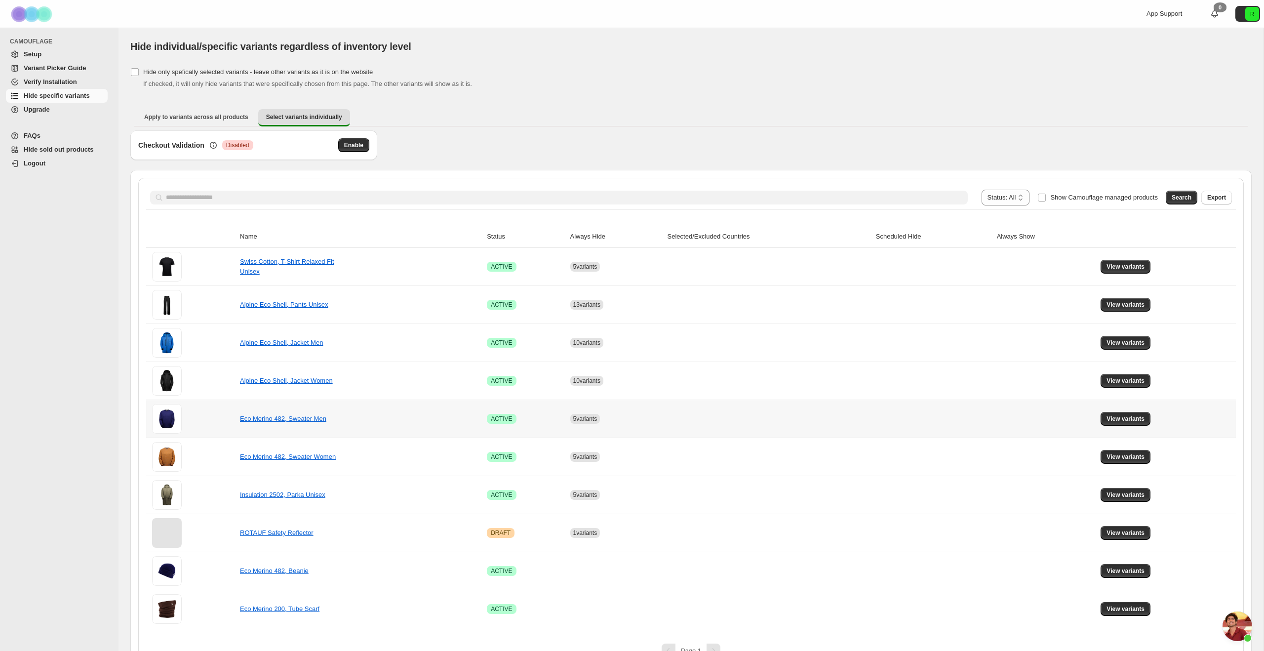
scroll to position [22, 0]
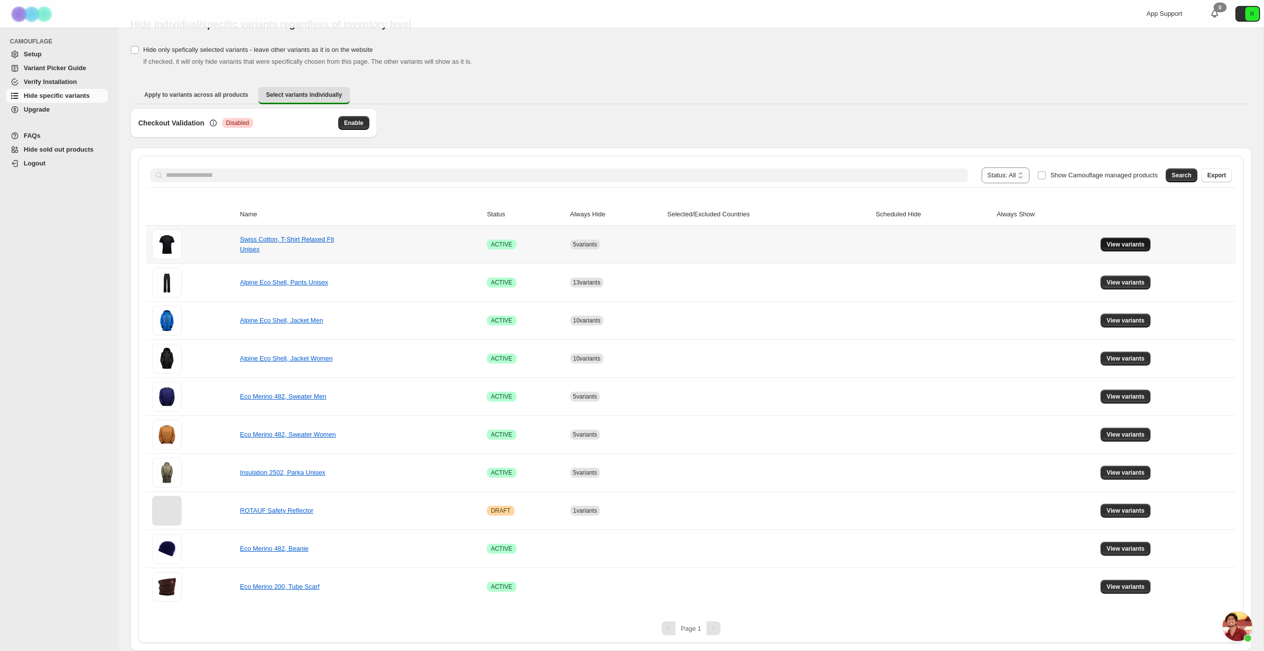
click at [1114, 248] on button "View variants" at bounding box center [1126, 244] width 50 height 14
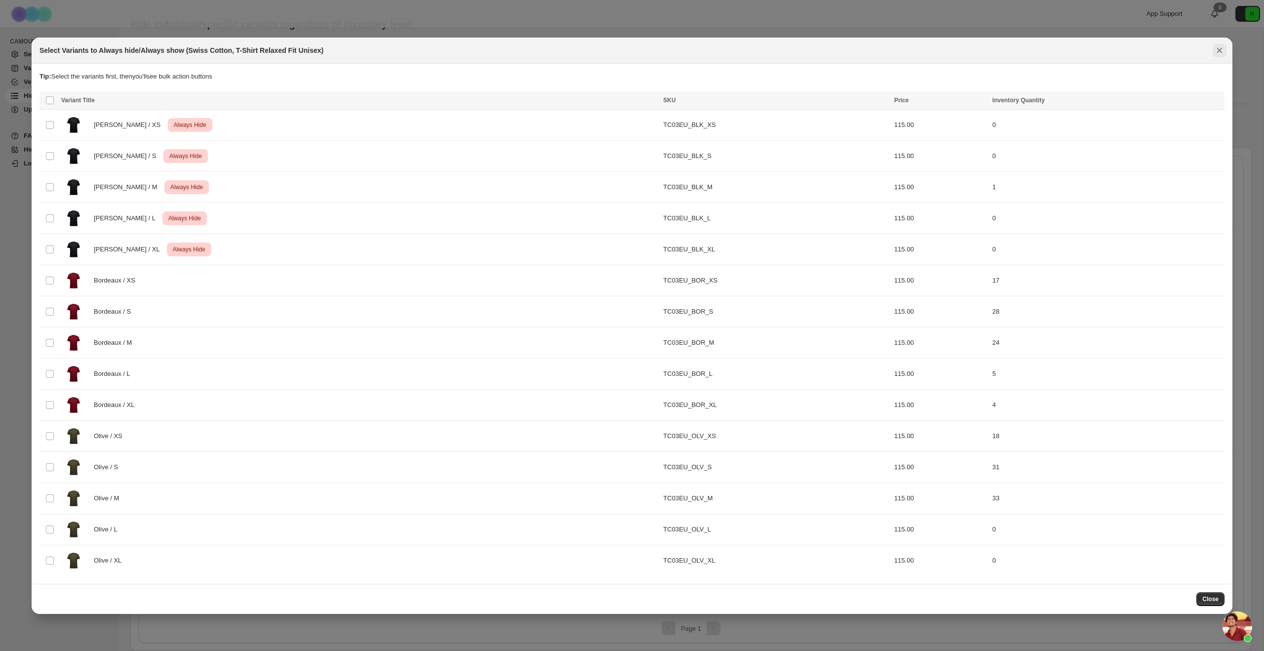
click at [1220, 47] on icon "Close" at bounding box center [1220, 50] width 10 height 10
